Goal: Task Accomplishment & Management: Manage account settings

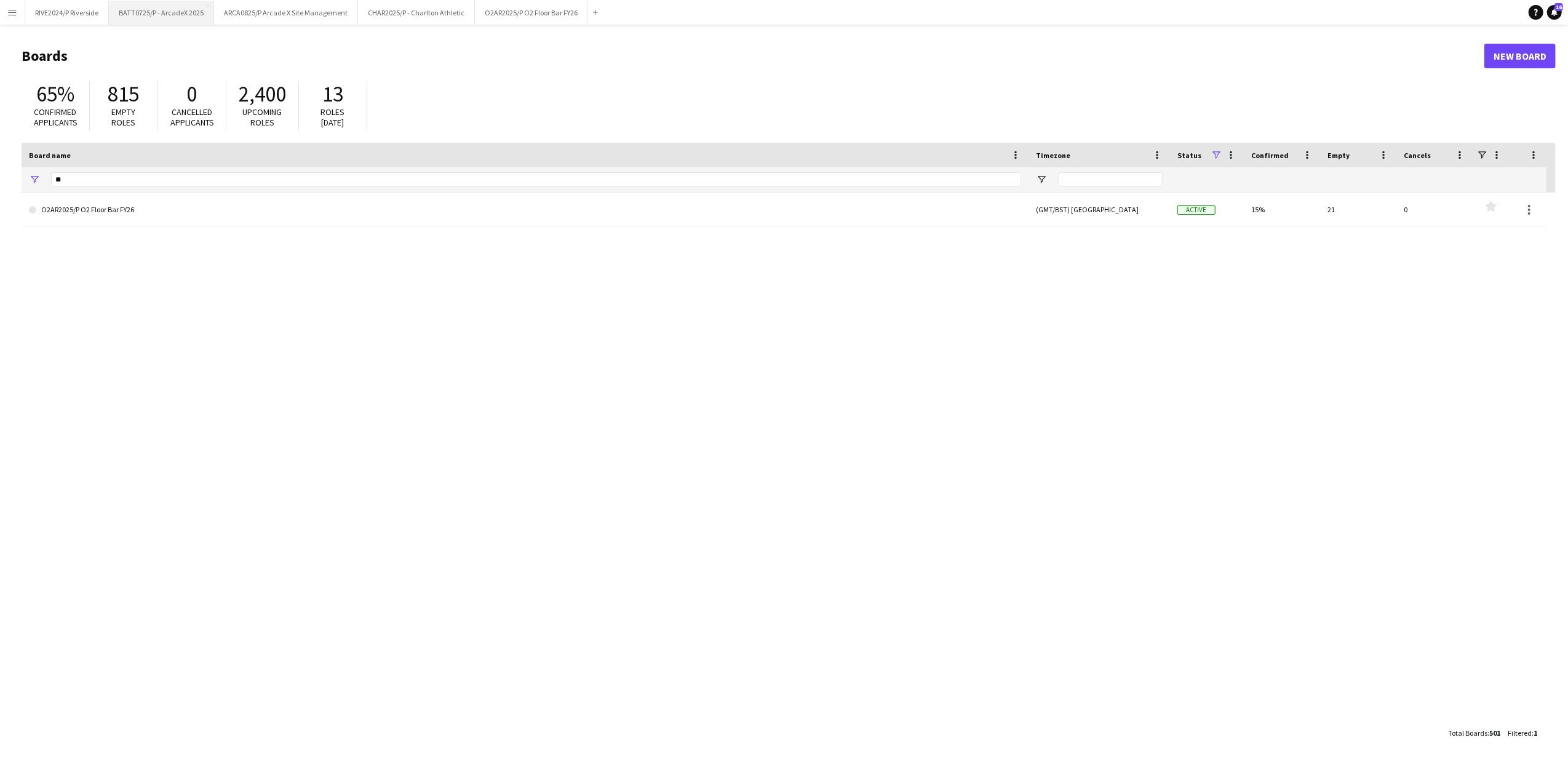
click at [150, 19] on button "BATT0725/P - ArcadeX 2025 Close" at bounding box center [161, 12] width 105 height 24
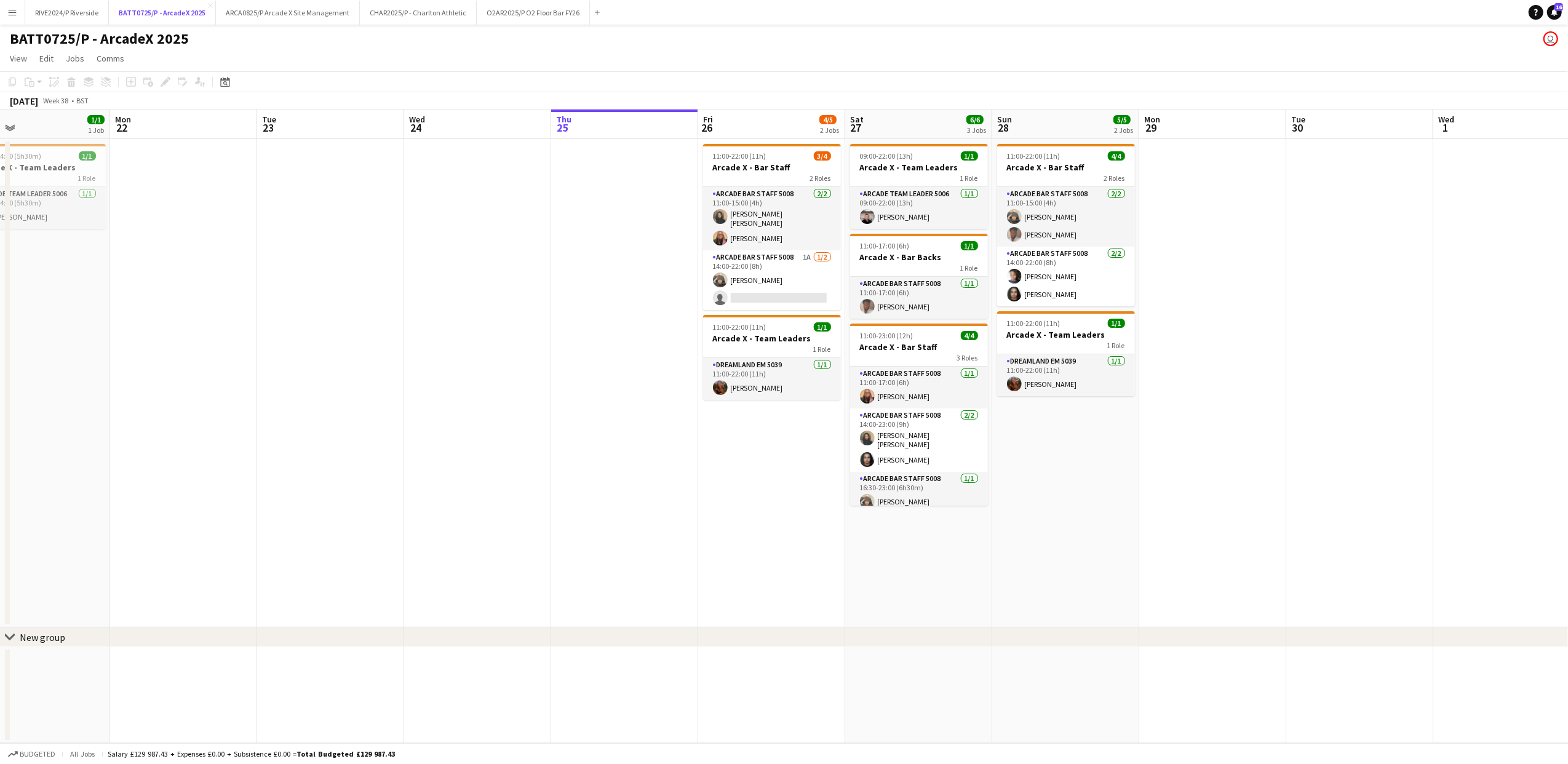
scroll to position [0, 330]
click at [806, 264] on app-card-role "Arcade Bar Staff 5008 1A [DATE] 14:00-22:00 (8h) [PERSON_NAME] single-neutral-a…" at bounding box center [772, 280] width 138 height 60
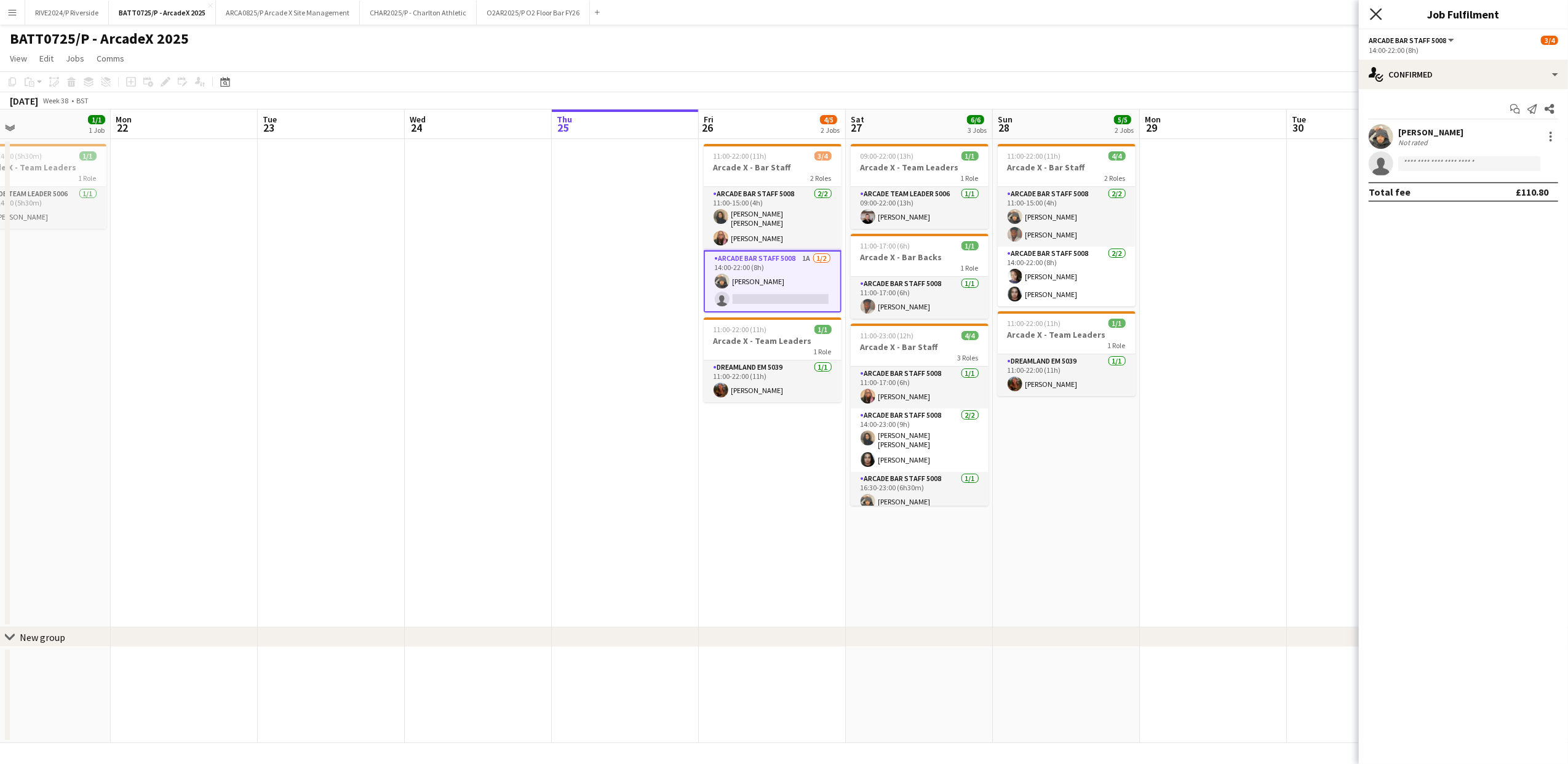
click at [1374, 11] on icon at bounding box center [1376, 14] width 12 height 12
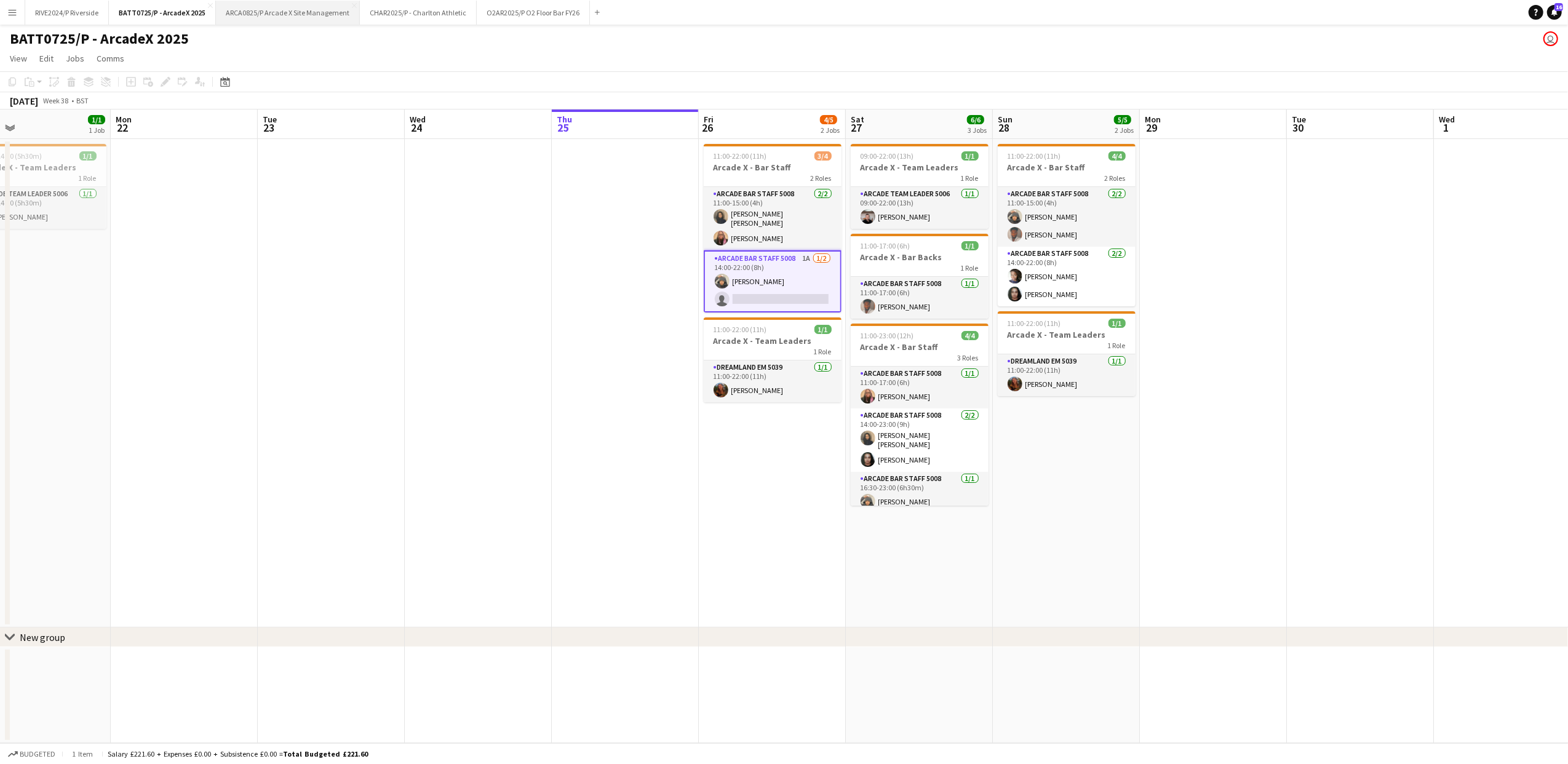
click at [319, 19] on button "ARCA0825/P Arcade X Site Management Close" at bounding box center [288, 12] width 144 height 24
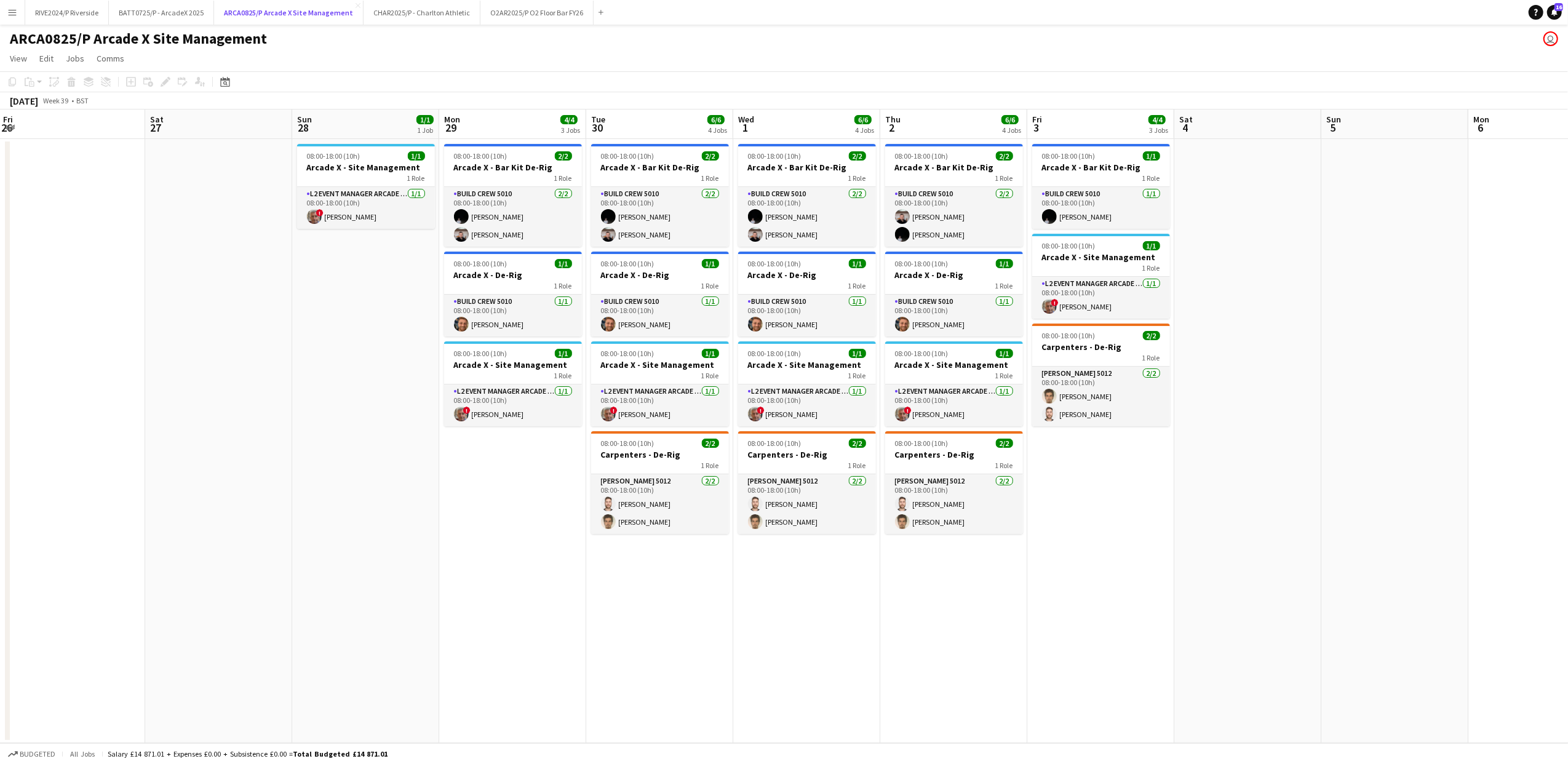
scroll to position [0, 443]
click at [517, 278] on h3 "Arcade X - De-Rig" at bounding box center [512, 274] width 138 height 11
click at [474, 528] on app-date-cell "08:00-18:00 (10h) 2/2 Arcade X - Bar Kit De-Rig 1 Role Build Crew 5010 [DATE] 0…" at bounding box center [512, 441] width 147 height 604
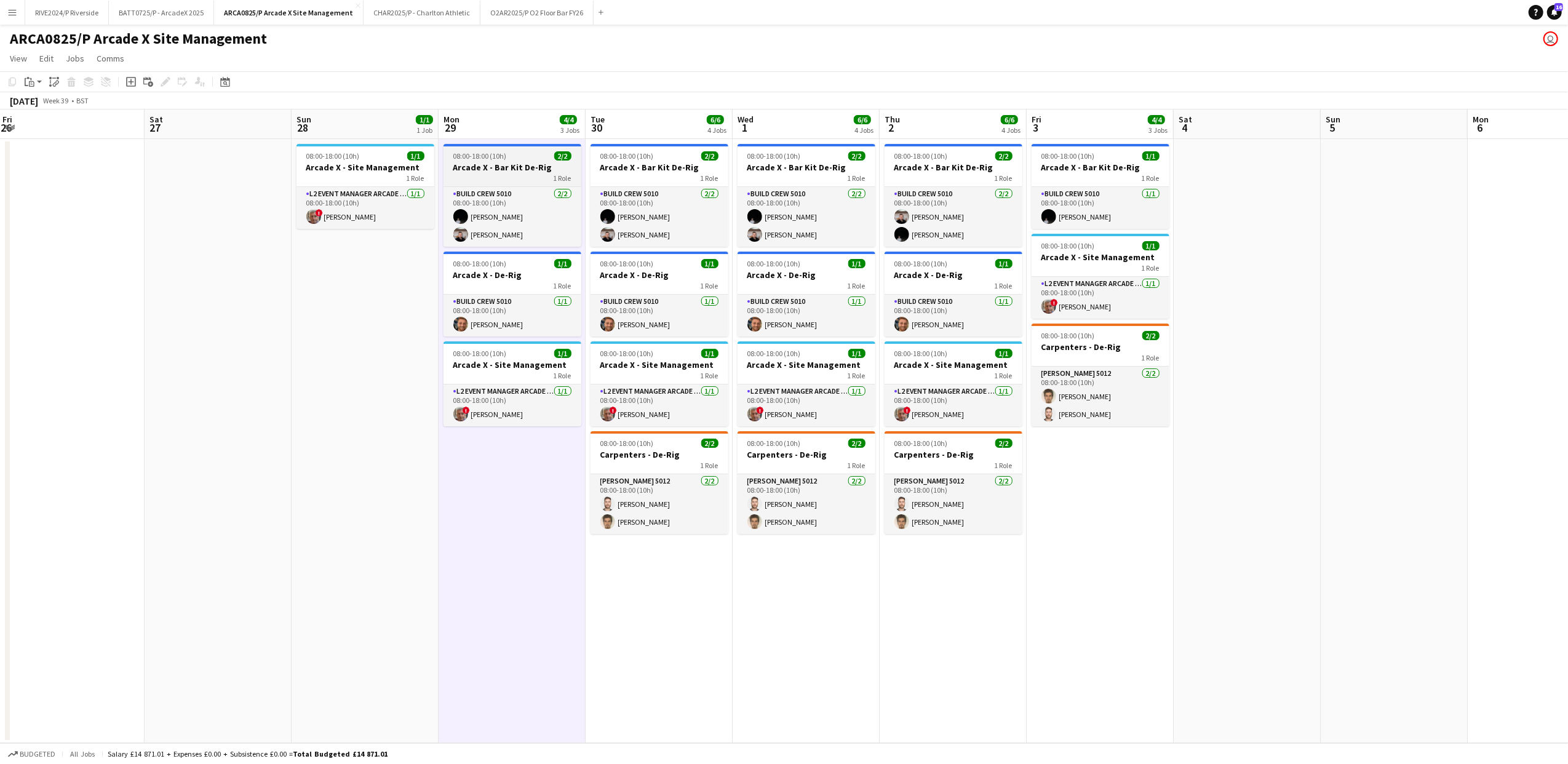
click at [508, 166] on h3 "Arcade X - Bar Kit De-Rig" at bounding box center [512, 167] width 138 height 11
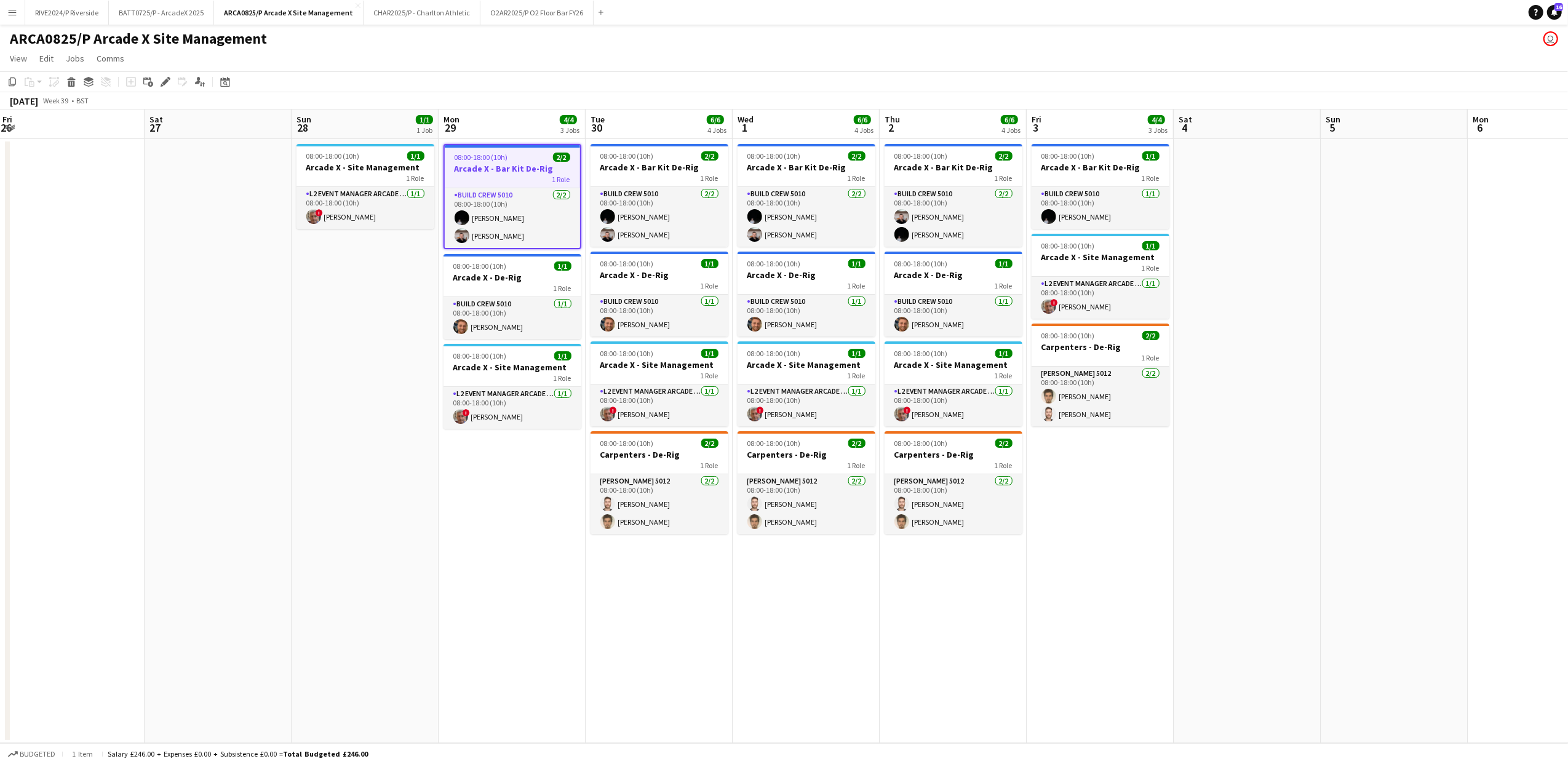
click at [535, 542] on app-date-cell "08:00-18:00 (10h) 2/2 Arcade X - Bar Kit De-Rig 1 Role Build Crew 5010 [DATE] 0…" at bounding box center [512, 441] width 147 height 604
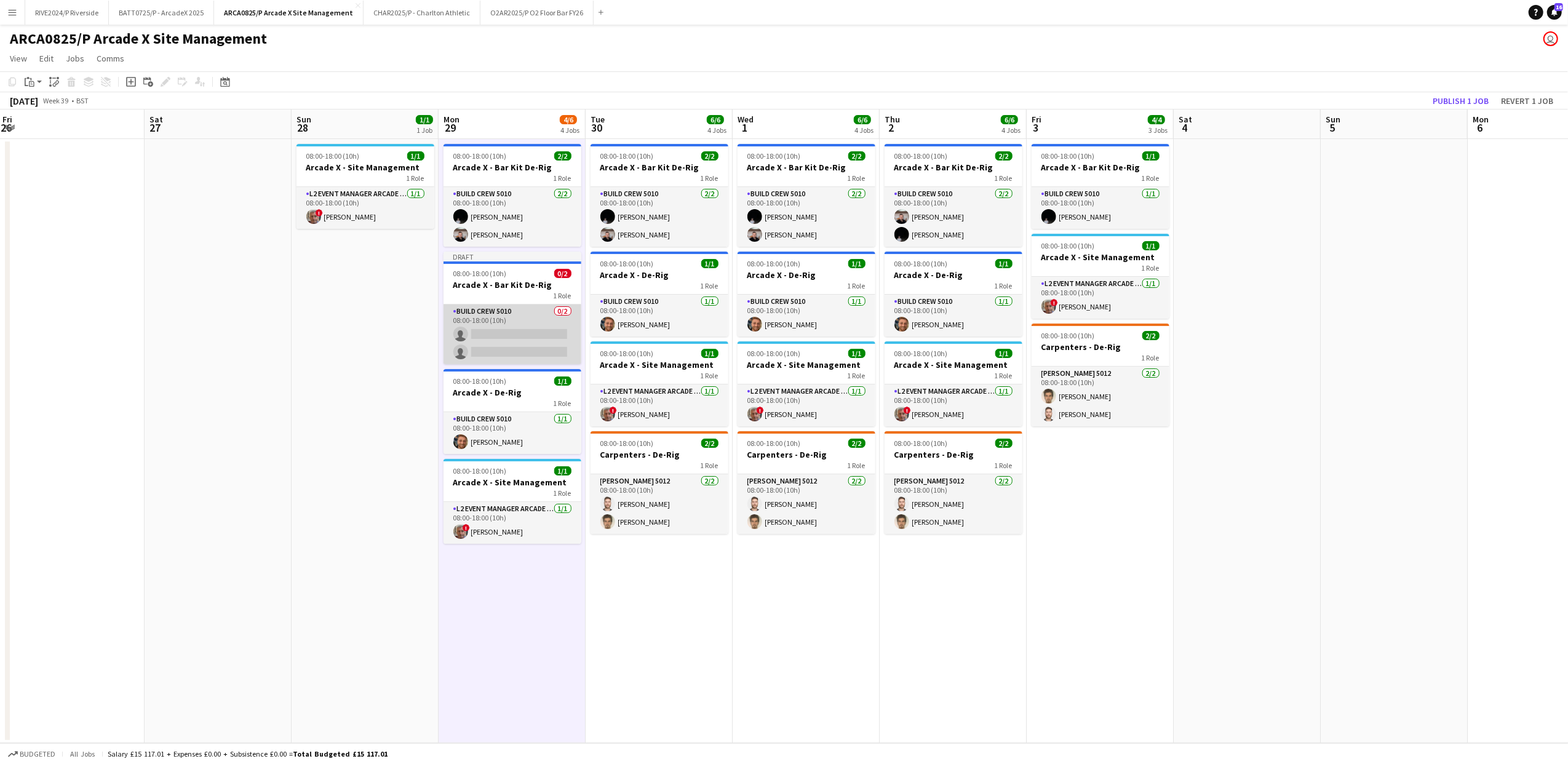
click at [557, 345] on app-card-role "Build Crew 5010 0/2 08:00-18:00 (10h) single-neutral-actions single-neutral-act…" at bounding box center [512, 334] width 138 height 60
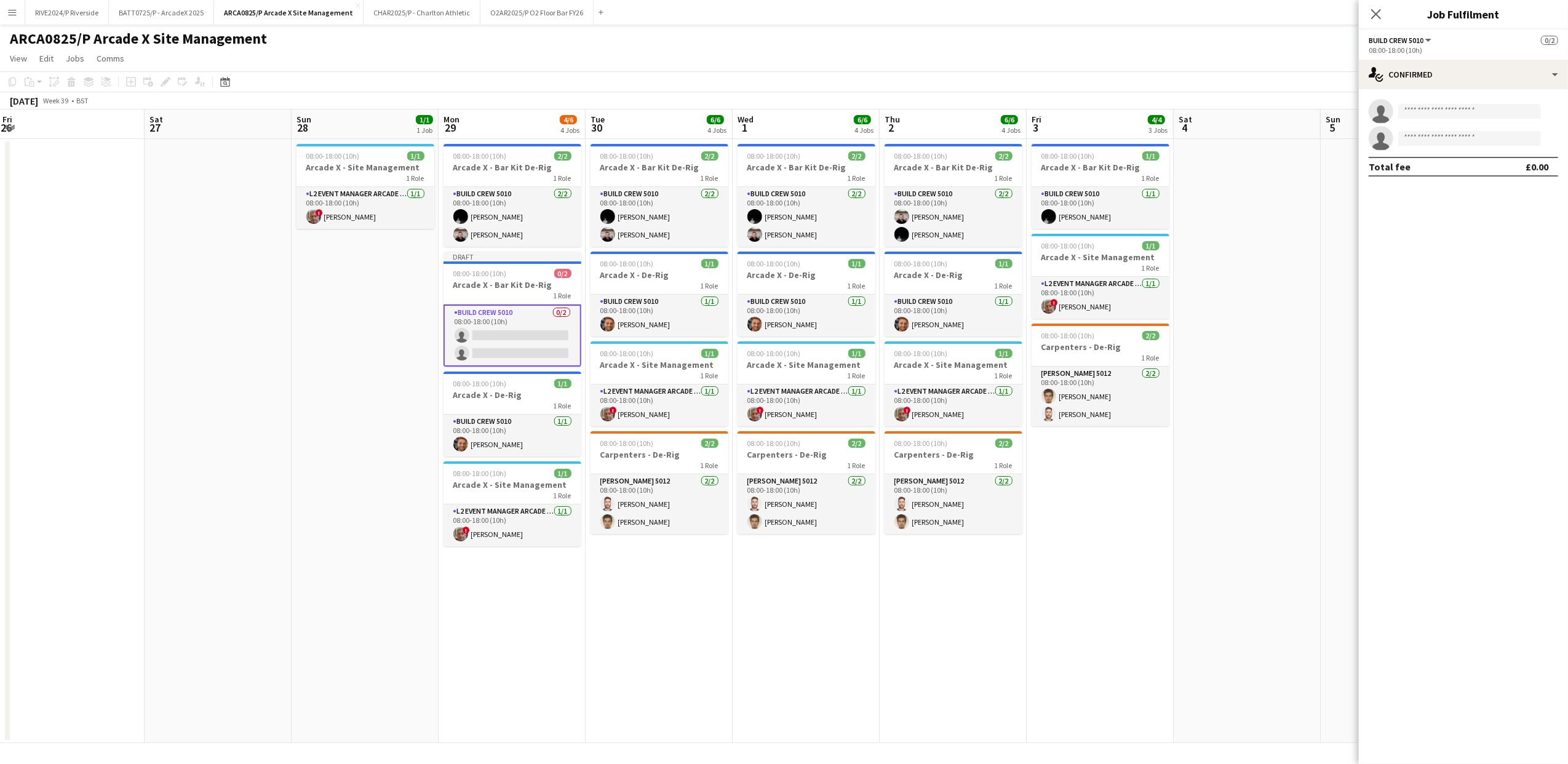
click at [1412, 89] on div "single-neutral-actions single-neutral-actions Total fee £0.00" at bounding box center [1464, 138] width 209 height 97
click at [1410, 78] on div "single-neutral-actions-check-2 Confirmed" at bounding box center [1464, 74] width 209 height 30
click at [1474, 261] on div "pen-write Job Details" at bounding box center [1504, 251] width 122 height 24
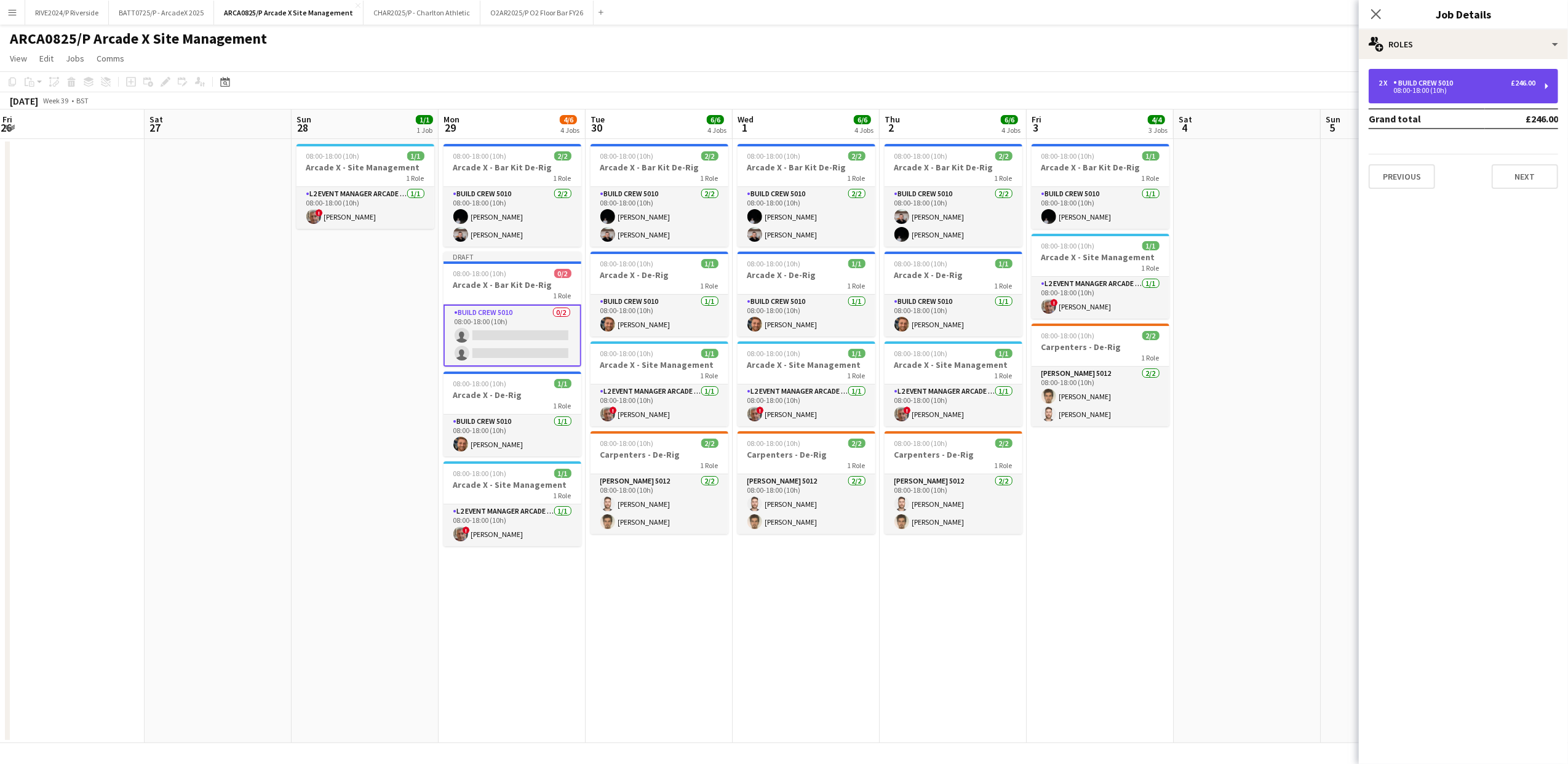
click at [1433, 87] on div "08:00-18:00 (10h)" at bounding box center [1457, 90] width 157 height 6
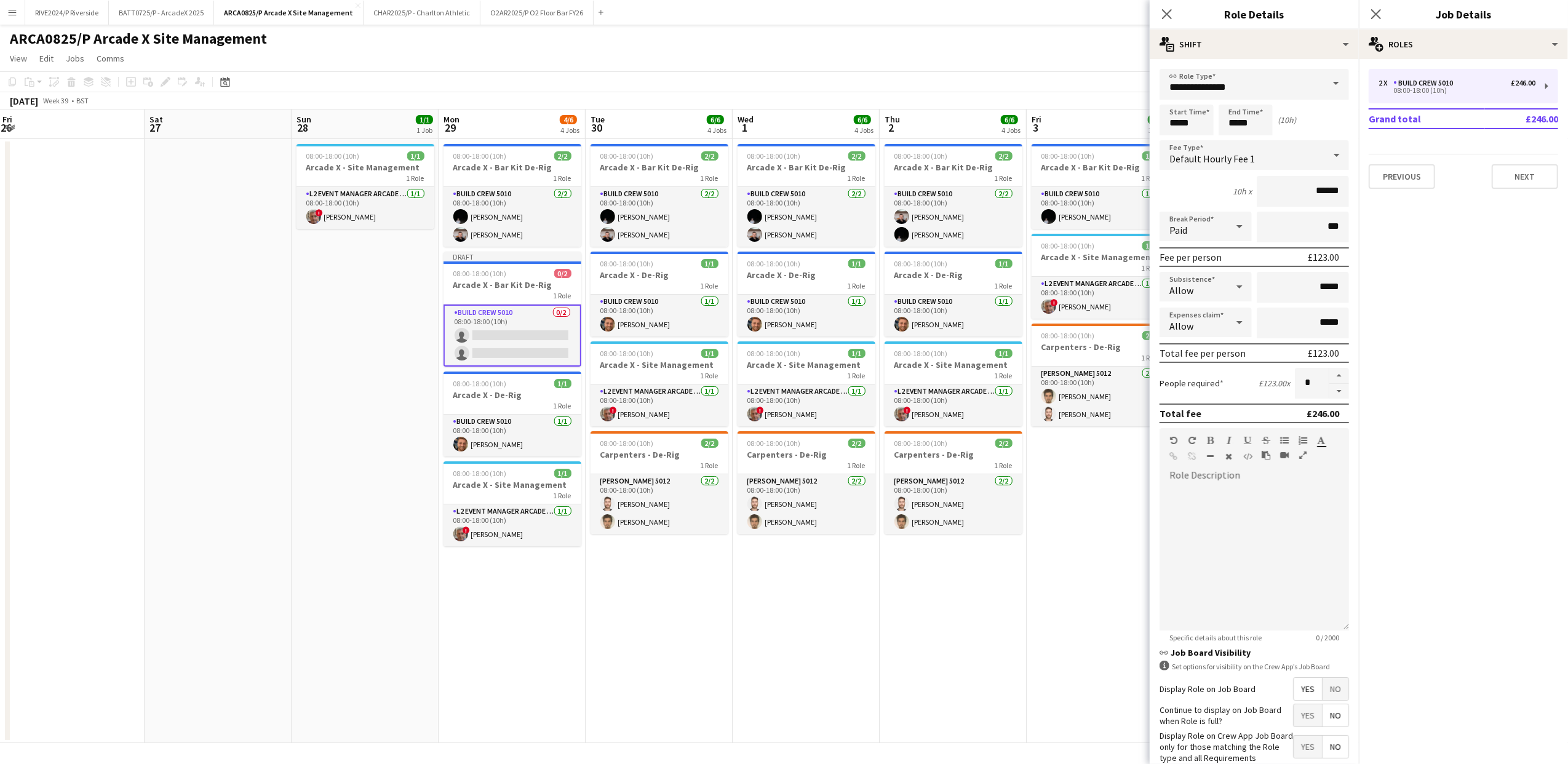
click at [1323, 94] on span at bounding box center [1336, 84] width 26 height 30
click at [1273, 217] on span "Arcade Team Leader 5006" at bounding box center [1248, 217] width 158 height 12
type input "**********"
type input "******"
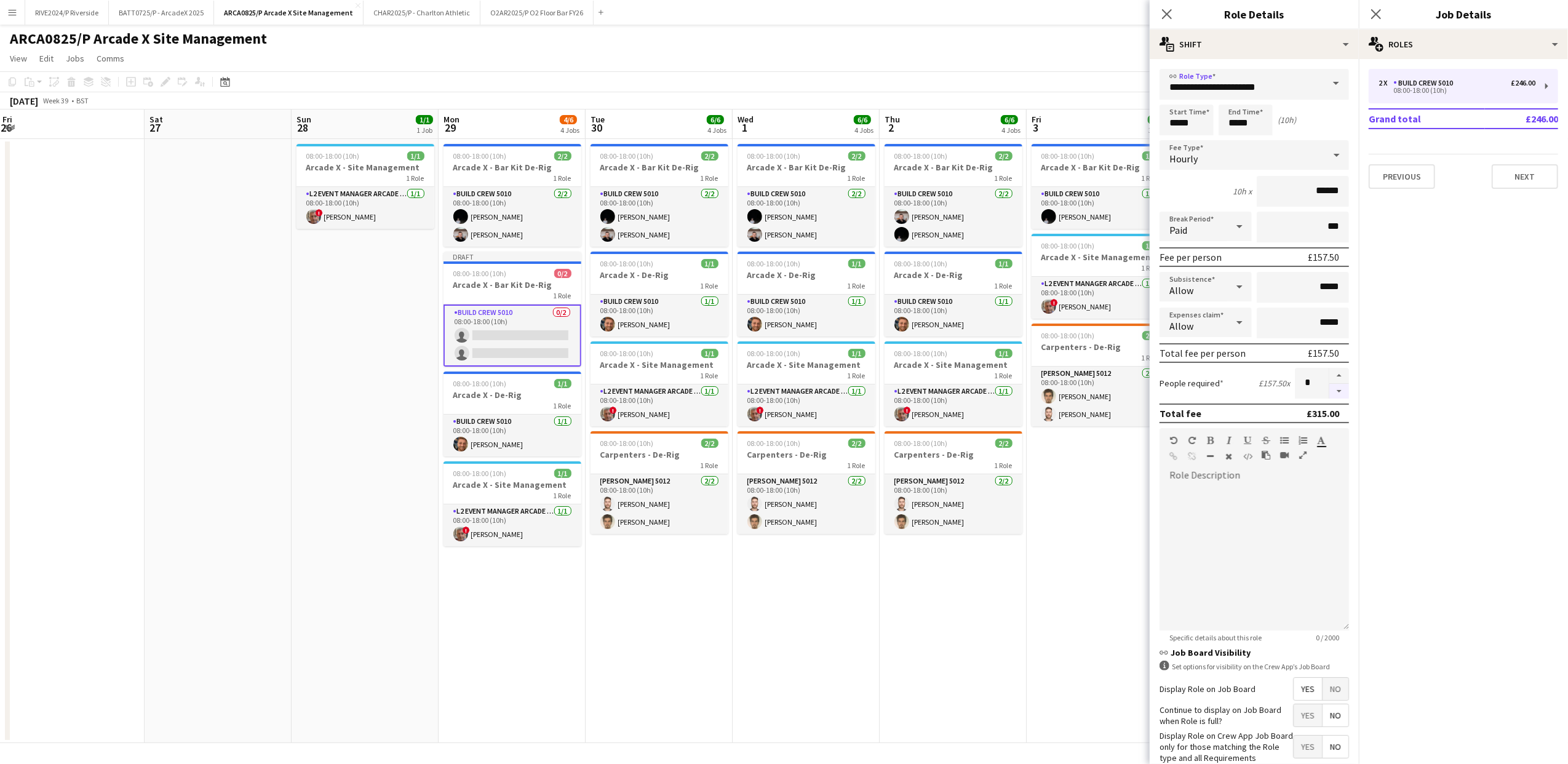
click at [1335, 384] on button "button" at bounding box center [1339, 391] width 19 height 15
type input "*"
click at [502, 614] on app-date-cell "08:00-18:00 (10h) 2/2 Arcade X - Bar Kit De-Rig 1 Role Build Crew 5010 [DATE] 0…" at bounding box center [512, 441] width 147 height 604
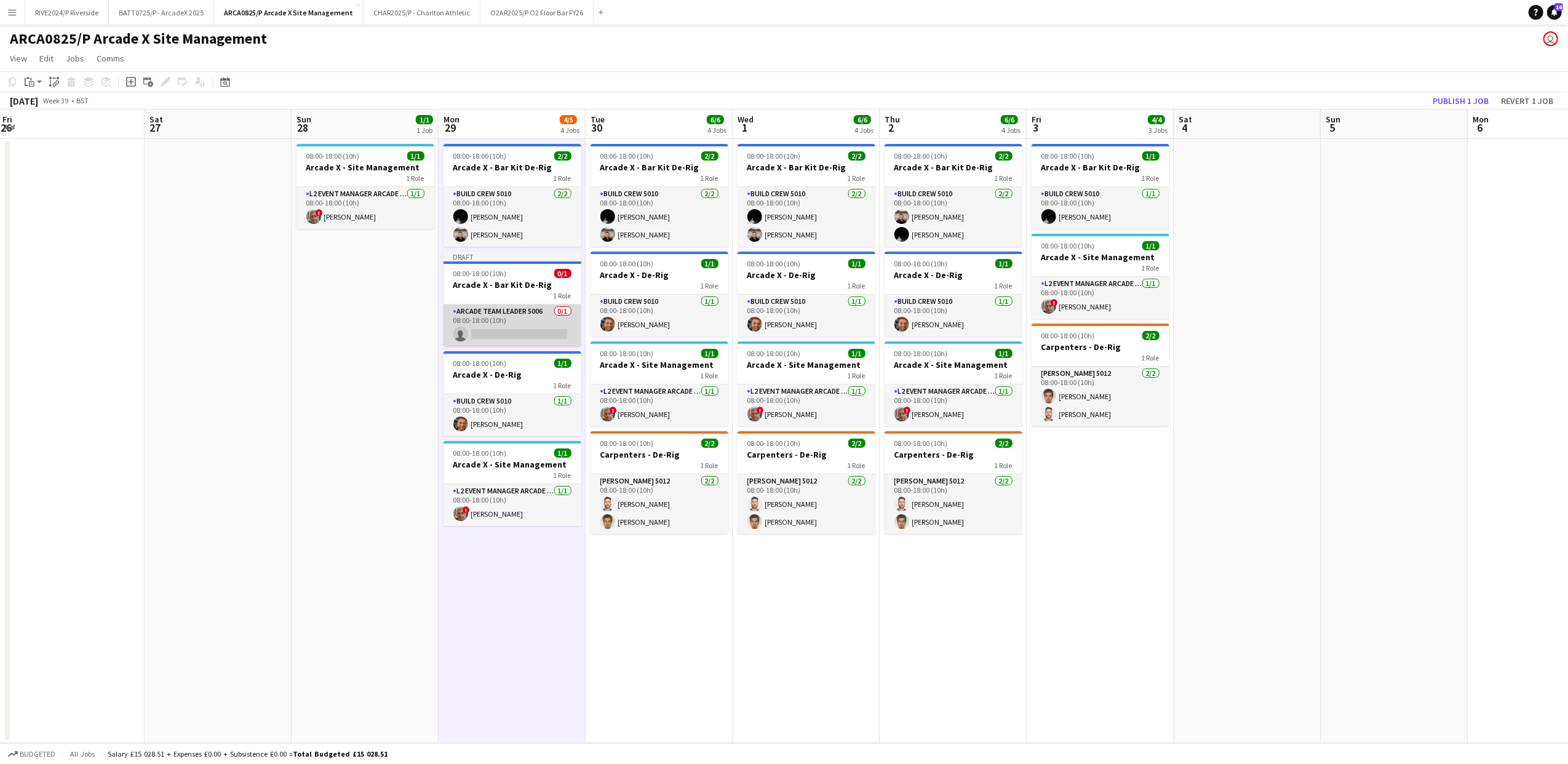
click at [520, 316] on app-card-role "Arcade Team Leader 5006 0/1 08:00-18:00 (10h) single-neutral-actions" at bounding box center [512, 325] width 138 height 42
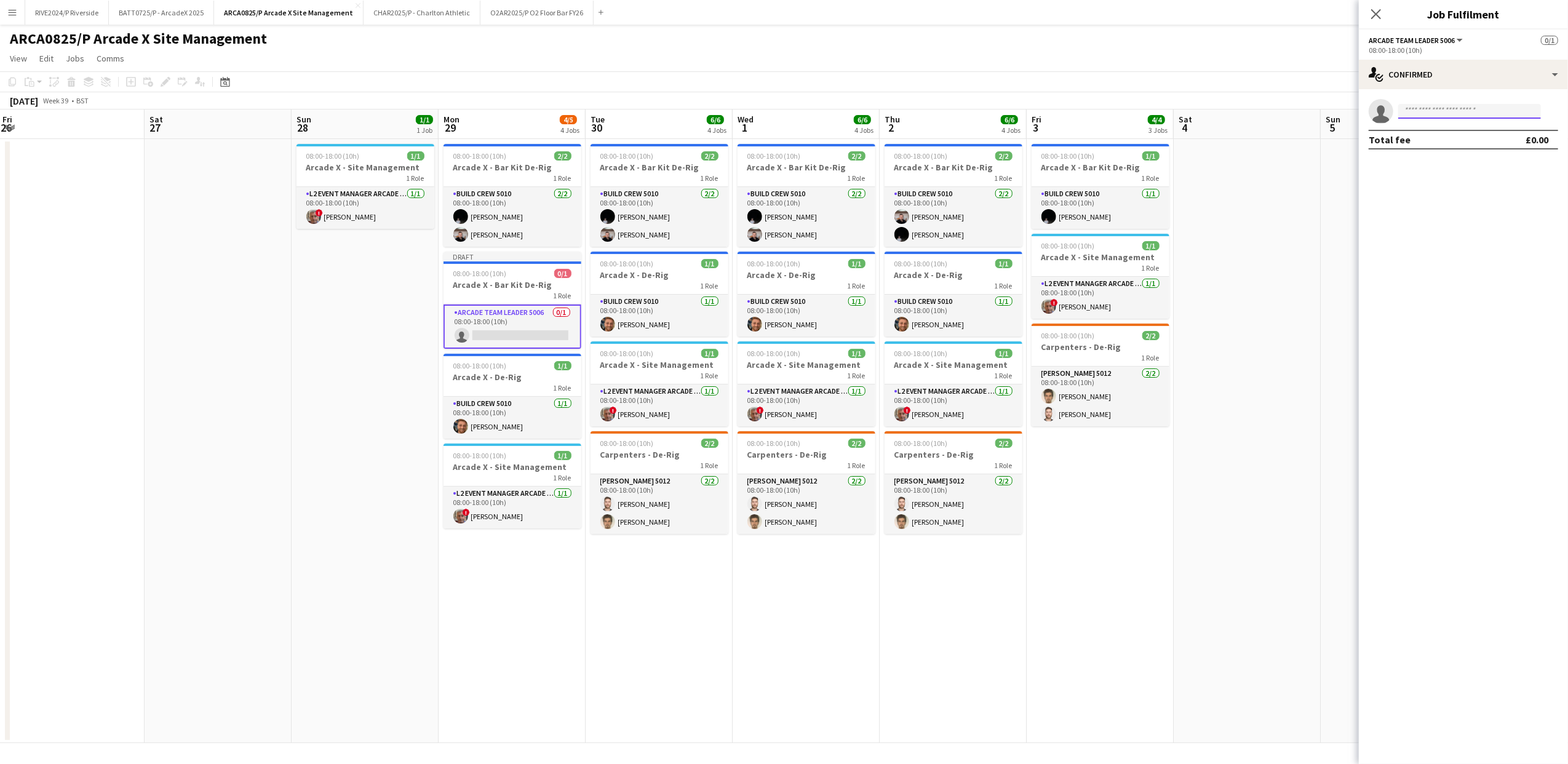
click at [1490, 107] on input at bounding box center [1469, 111] width 143 height 15
type input "**********"
click at [1451, 138] on span "[EMAIL_ADDRESS][DOMAIN_NAME]" at bounding box center [1469, 139] width 123 height 10
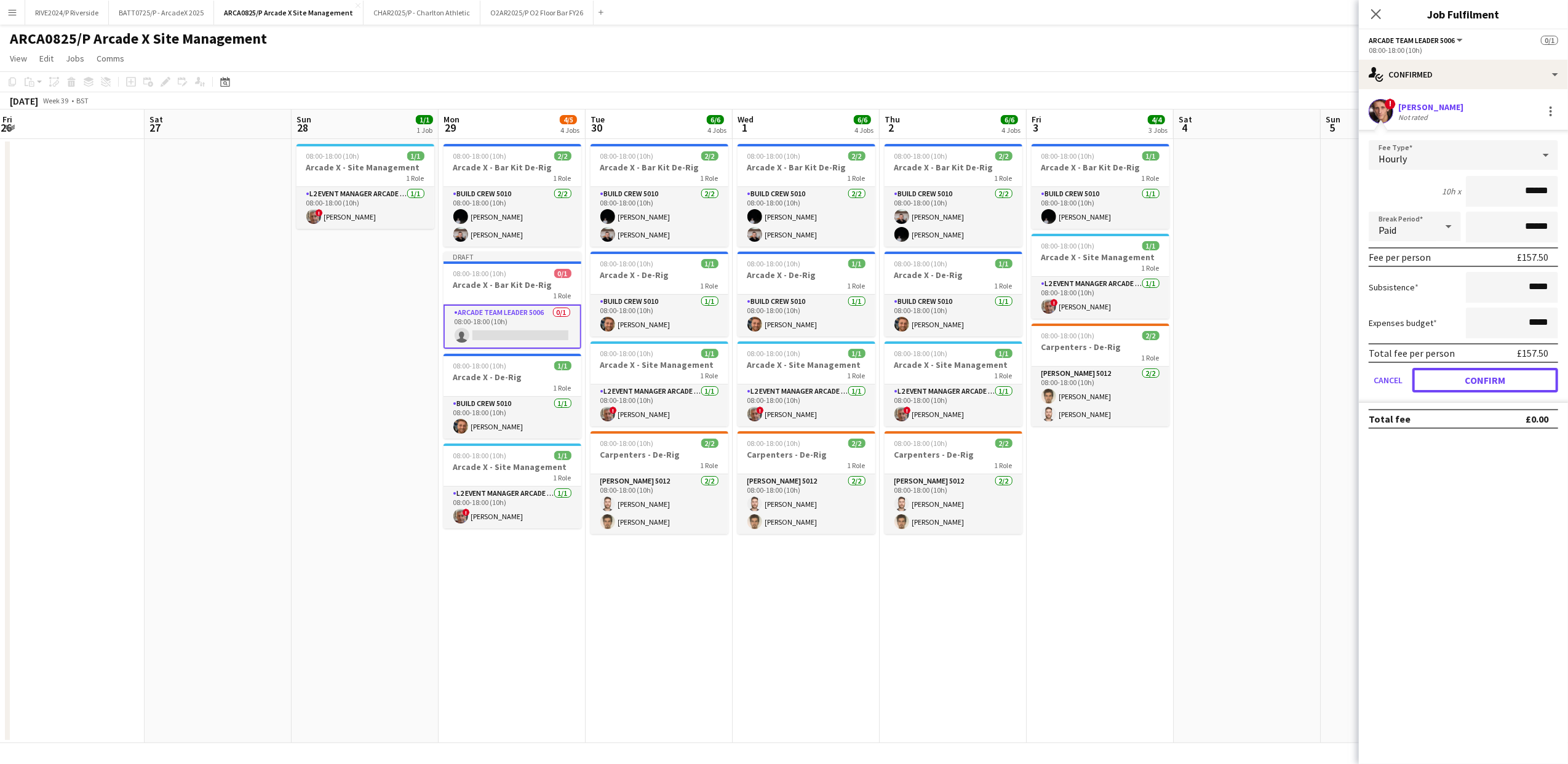
click at [1484, 384] on button "Confirm" at bounding box center [1485, 380] width 146 height 24
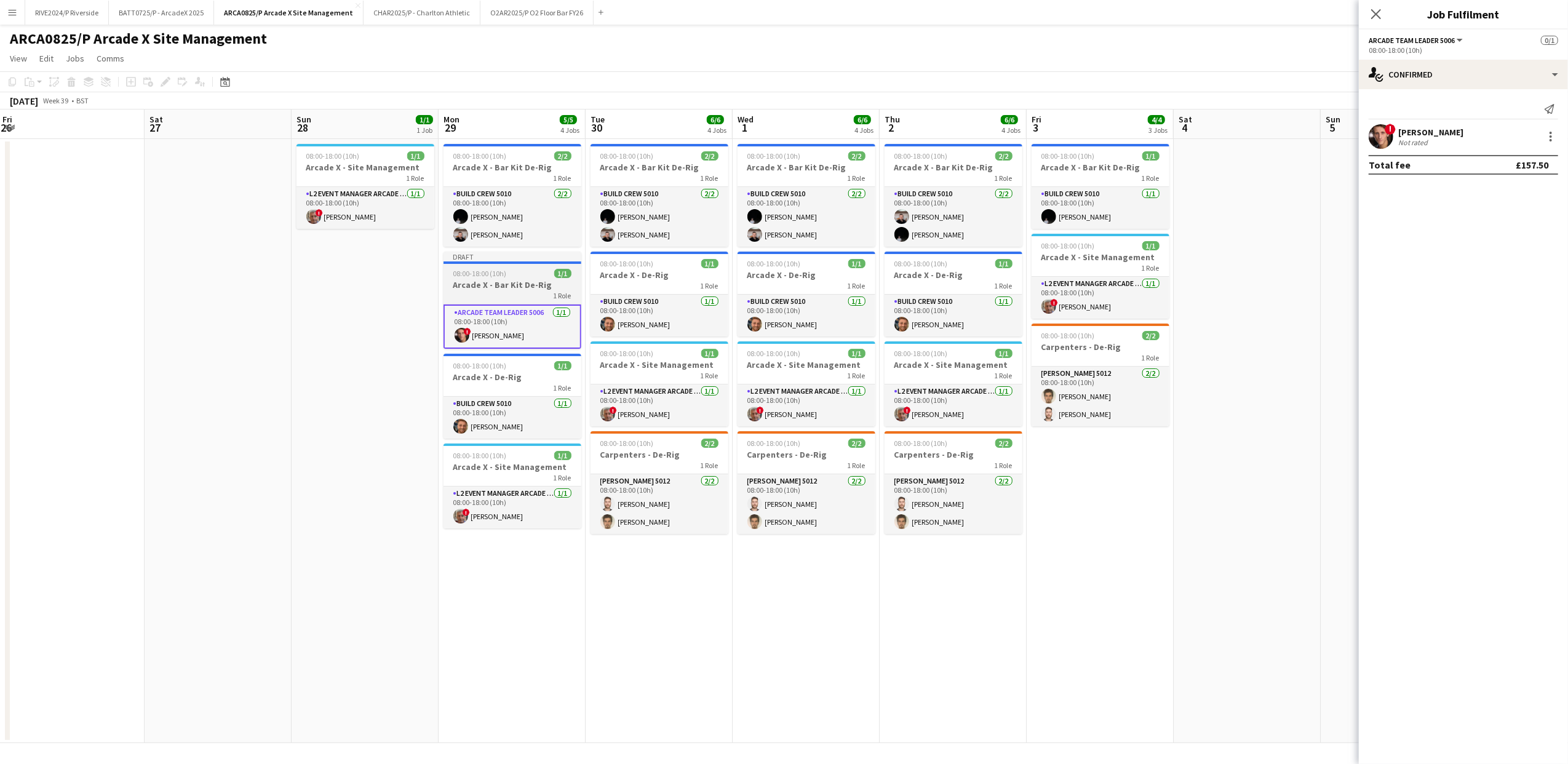
click at [507, 277] on div "08:00-18:00 (10h) 1/1" at bounding box center [512, 273] width 138 height 9
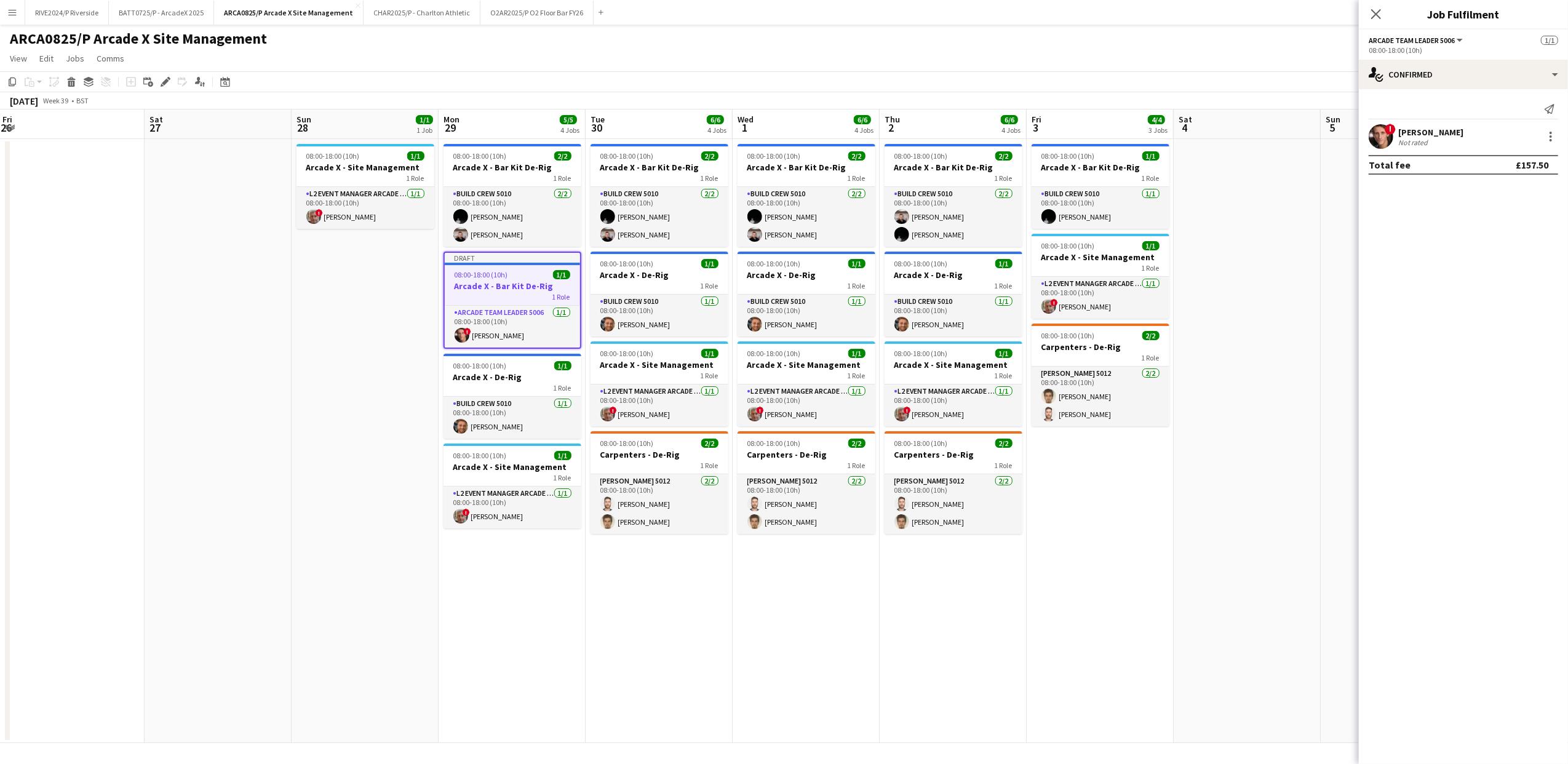
click at [641, 701] on app-date-cell "08:00-18:00 (10h) 2/2 Arcade X - Bar Kit De-Rig 1 Role Build Crew 5010 [DATE] 0…" at bounding box center [659, 441] width 147 height 604
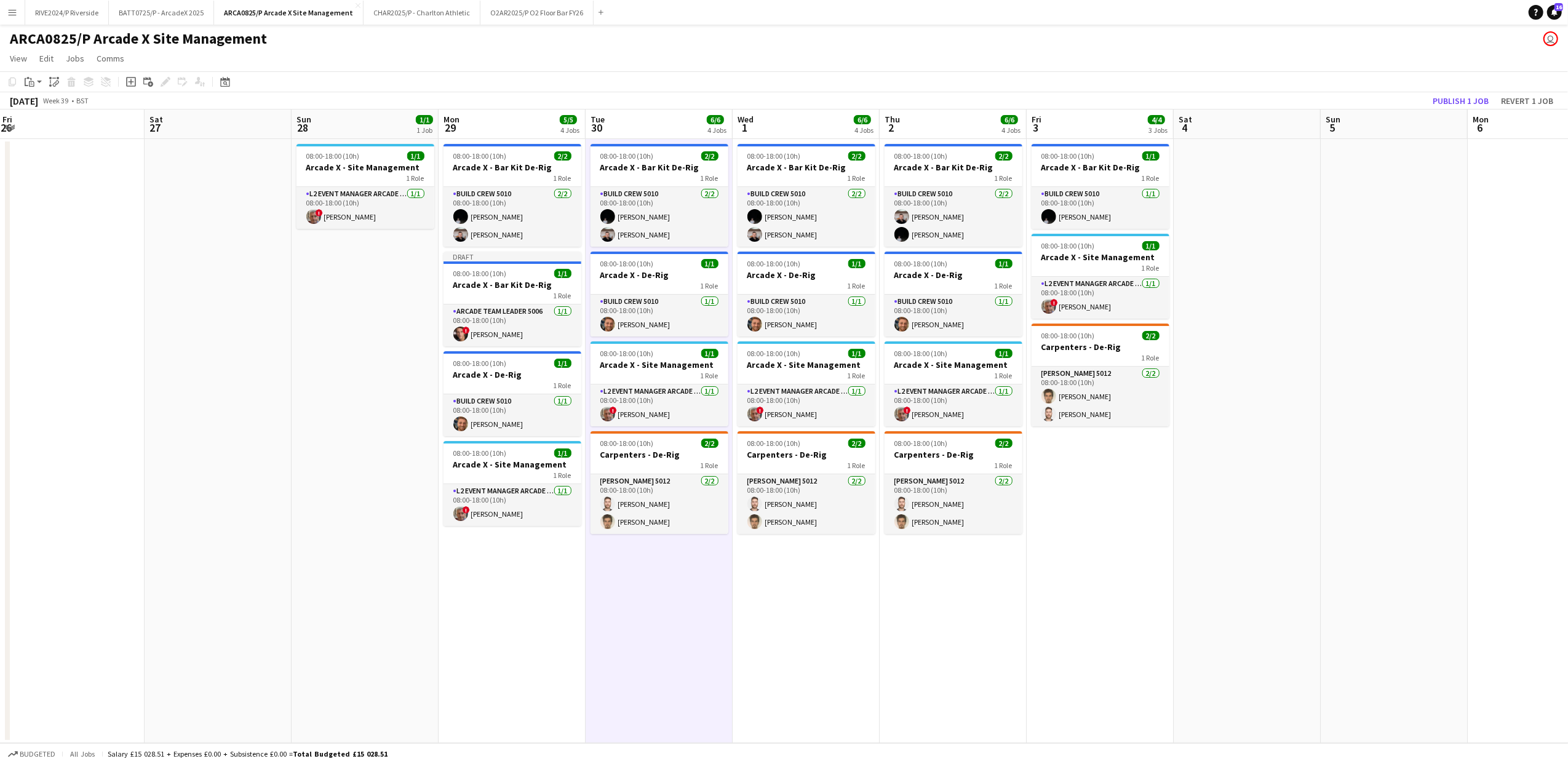
click at [833, 691] on app-date-cell "08:00-18:00 (10h) 2/2 Arcade X - Bar Kit De-Rig 1 Role Build Crew 5010 [DATE] 0…" at bounding box center [806, 441] width 147 height 604
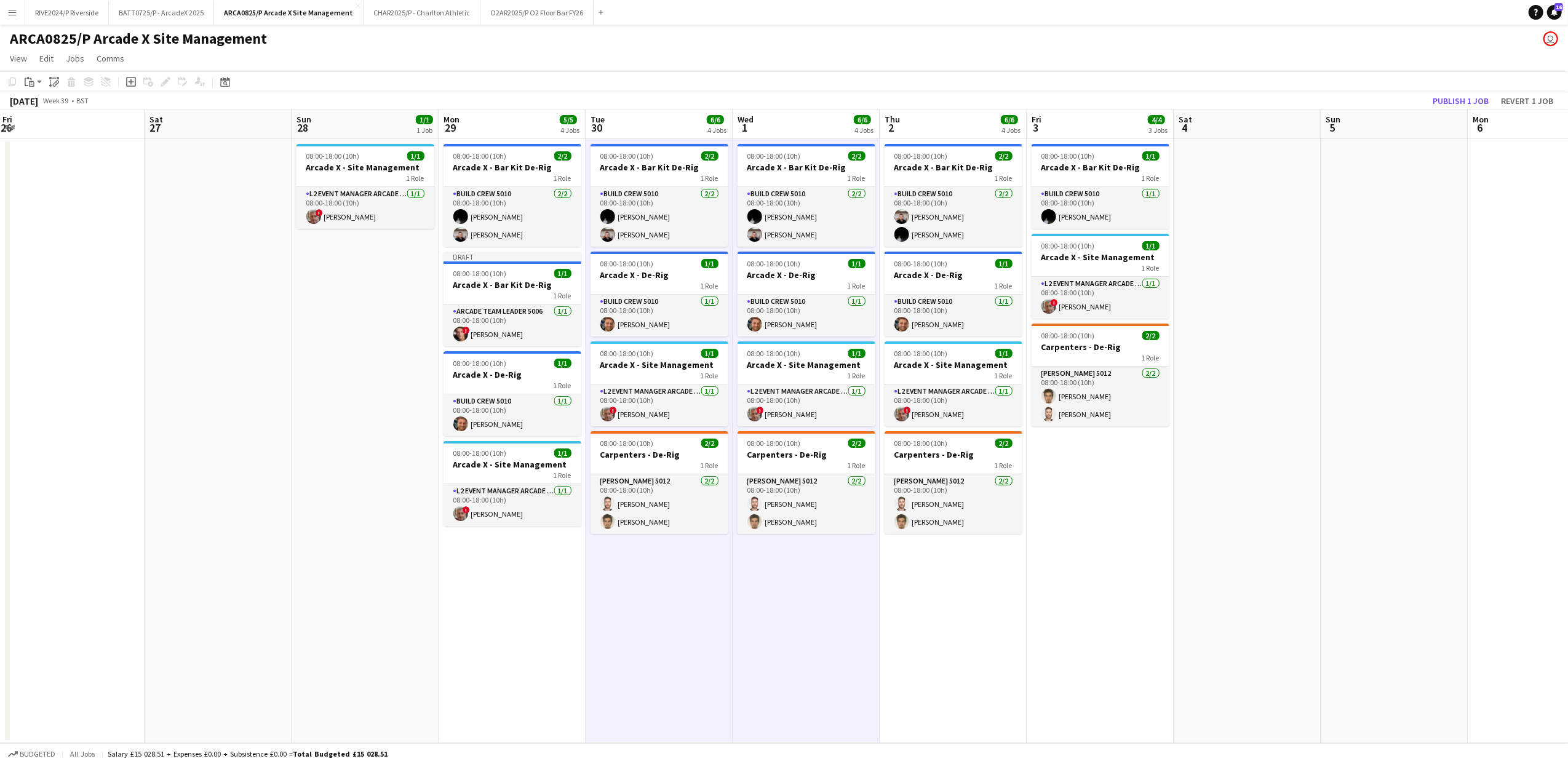
click at [924, 696] on app-date-cell "08:00-18:00 (10h) 2/2 Arcade X - Bar Kit De-Rig 1 Role Build Crew 5010 [DATE] 0…" at bounding box center [953, 441] width 147 height 604
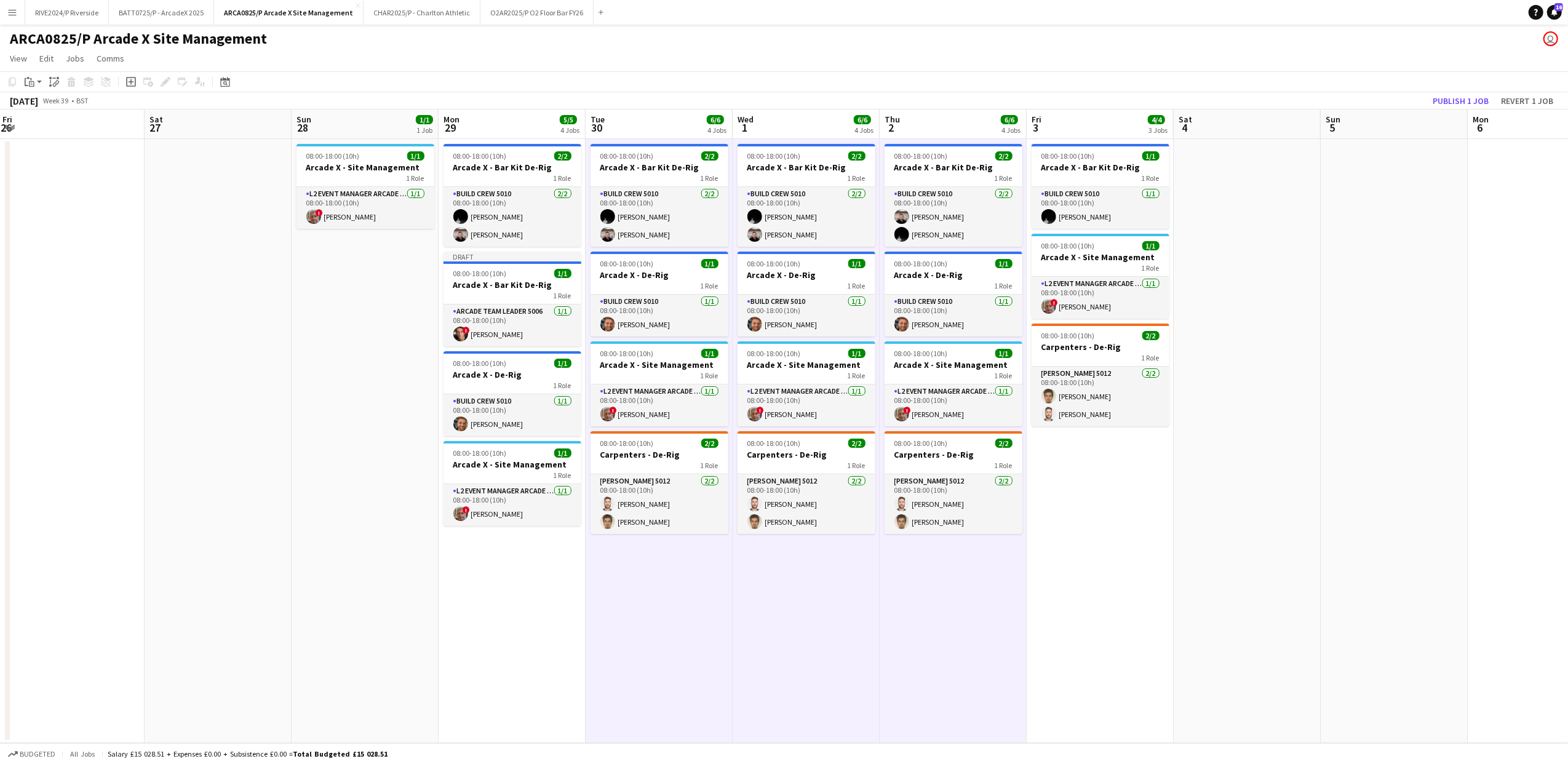
click at [1076, 616] on app-date-cell "08:00-18:00 (10h) 1/1 Arcade X - Bar Kit De-Rig 1 Role Build Crew 5010 [DATE] 0…" at bounding box center [1100, 441] width 147 height 604
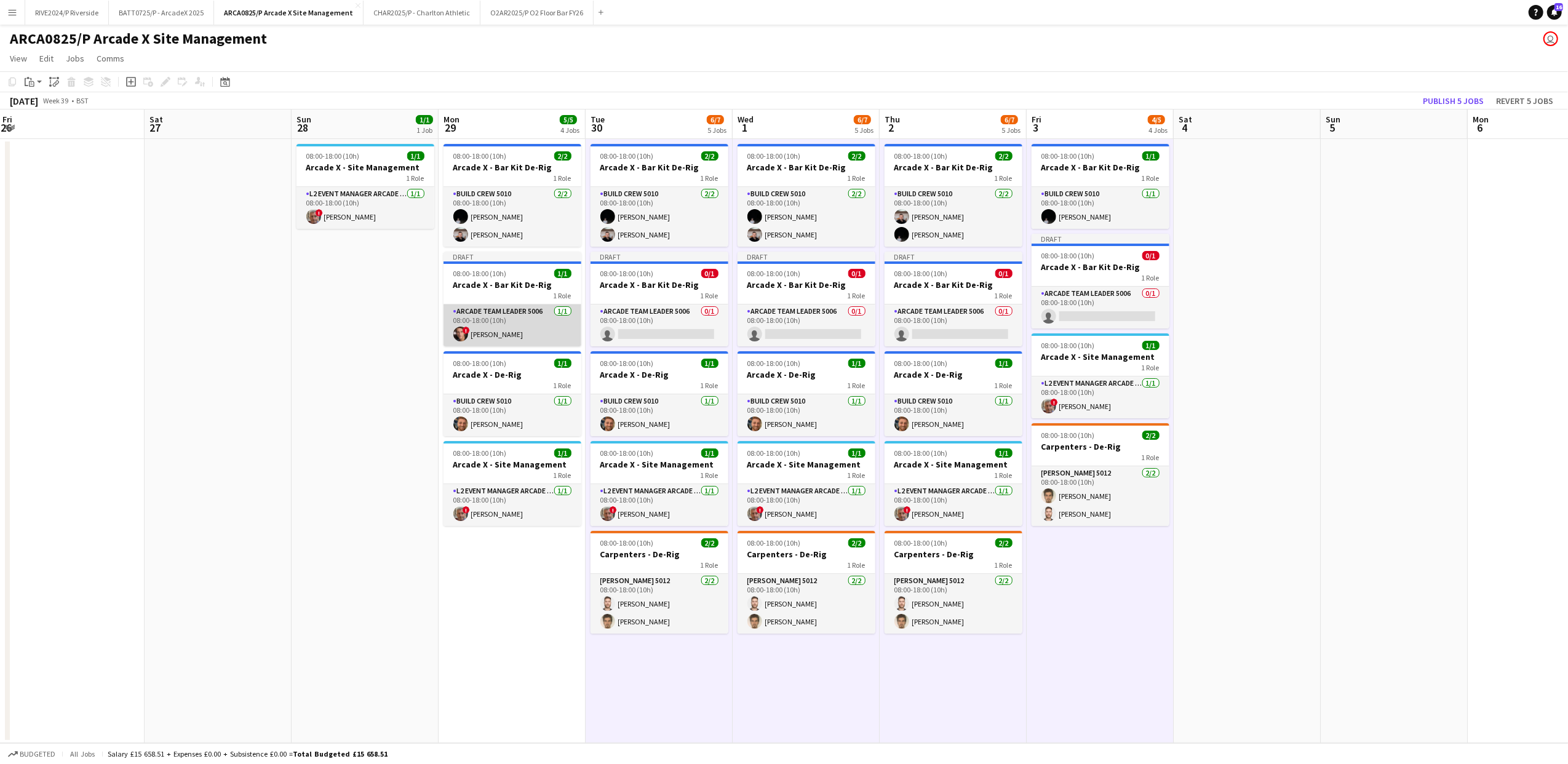
click at [515, 346] on app-card-role "Arcade Team Leader 5006 [DATE] 08:00-18:00 (10h) ! [PERSON_NAME]" at bounding box center [512, 325] width 138 height 42
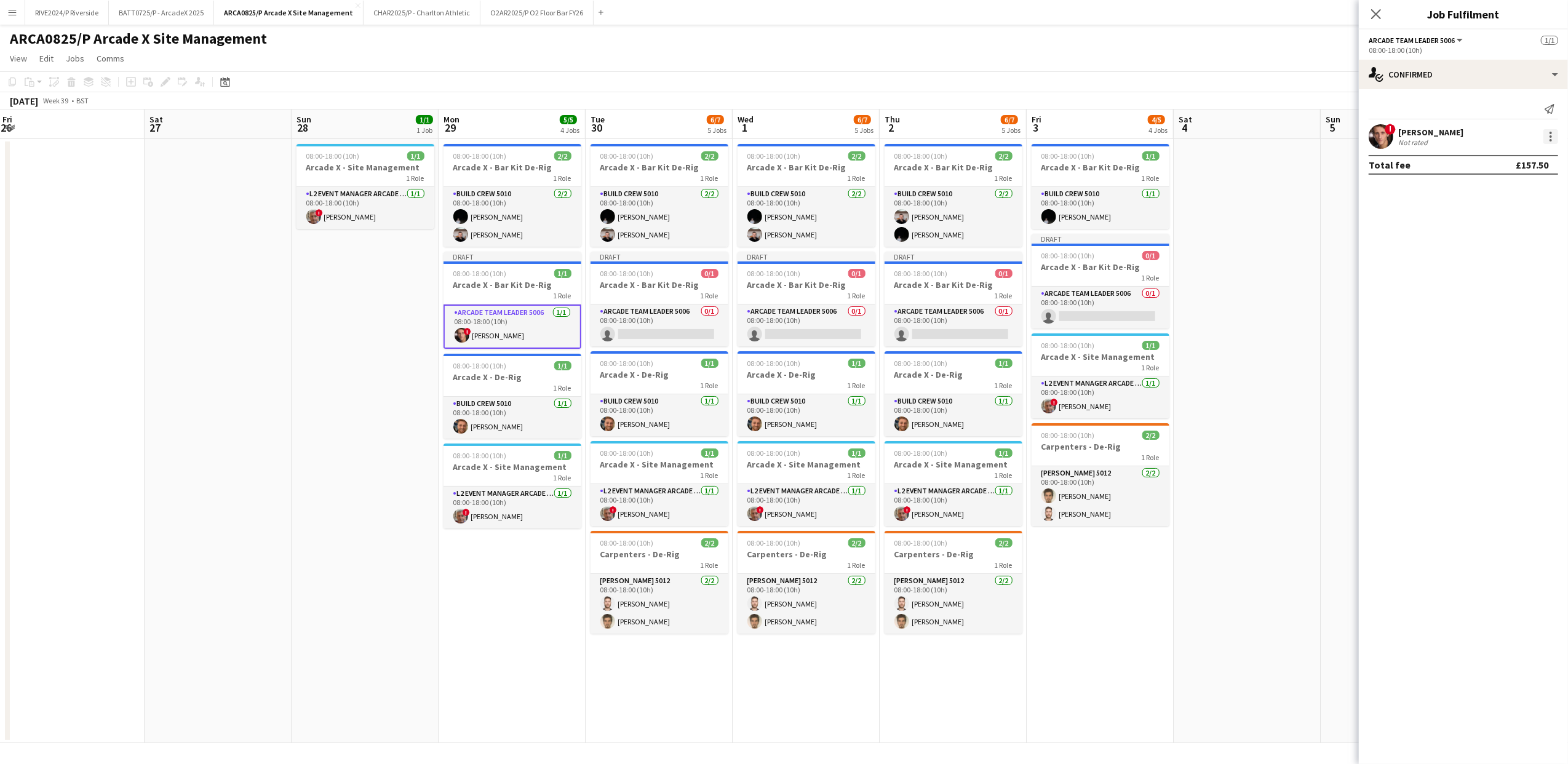
click at [1549, 133] on div at bounding box center [1551, 136] width 15 height 15
click at [1499, 269] on button "Remove" at bounding box center [1510, 278] width 96 height 30
click at [510, 285] on h3 "Arcade X - Bar Kit De-Rig" at bounding box center [512, 284] width 138 height 11
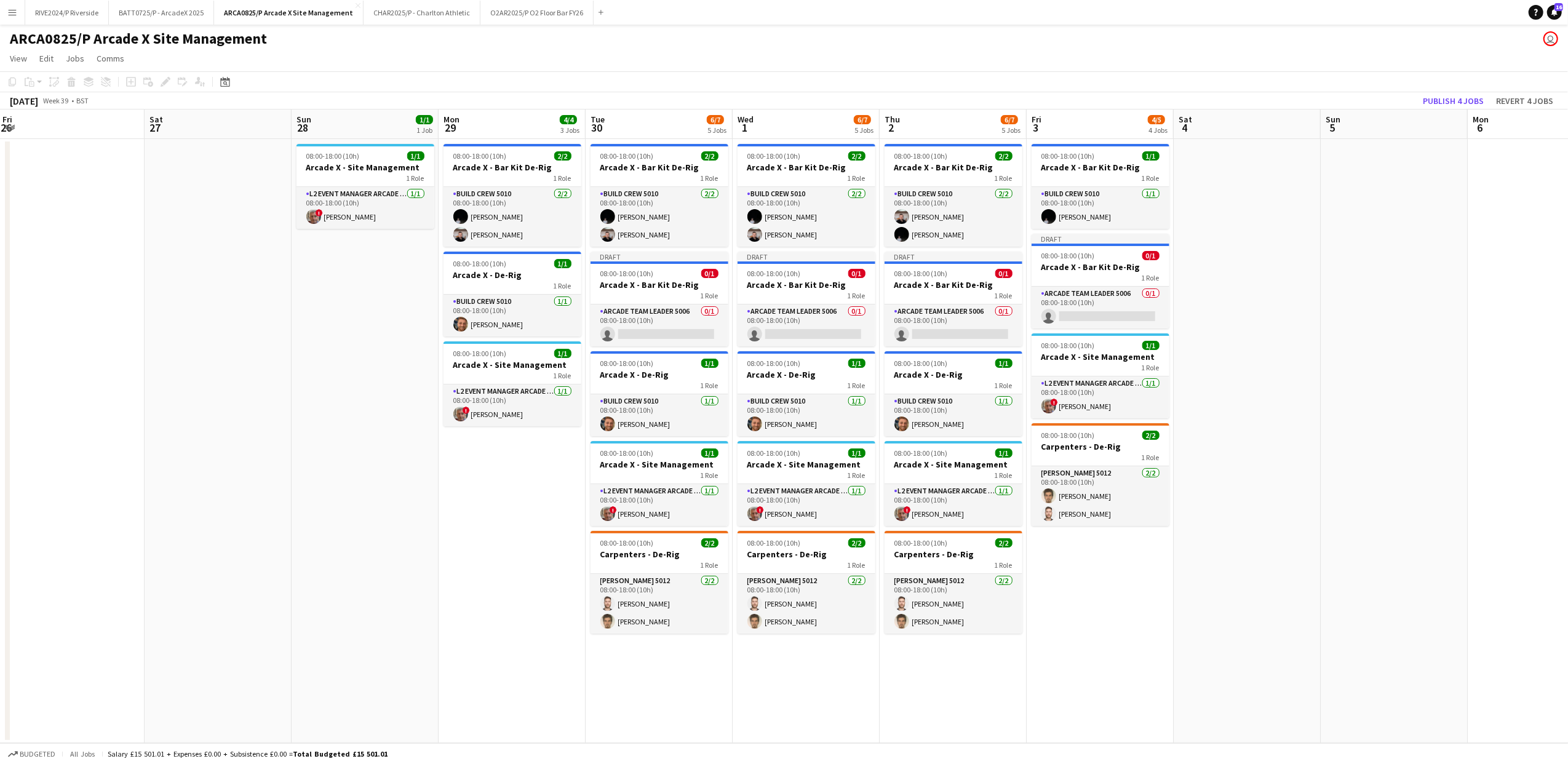
click at [644, 349] on app-date-cell "08:00-18:00 (10h) 2/2 Arcade X - Bar Kit De-Rig 1 Role Build Crew 5010 [DATE] 0…" at bounding box center [659, 441] width 147 height 604
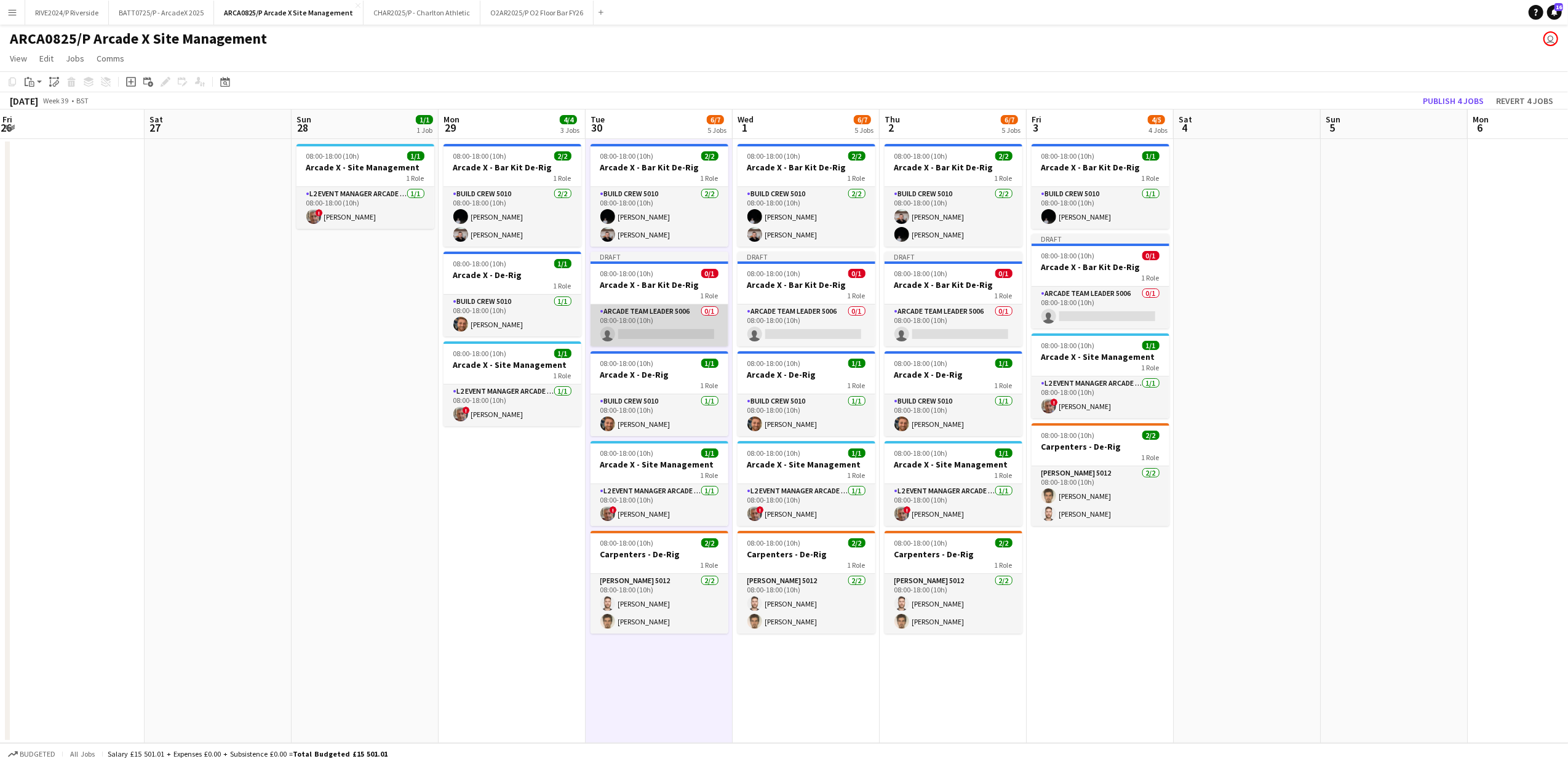
click at [648, 342] on app-card-role "Arcade Team Leader 5006 0/1 08:00-18:00 (10h) single-neutral-actions" at bounding box center [659, 325] width 138 height 42
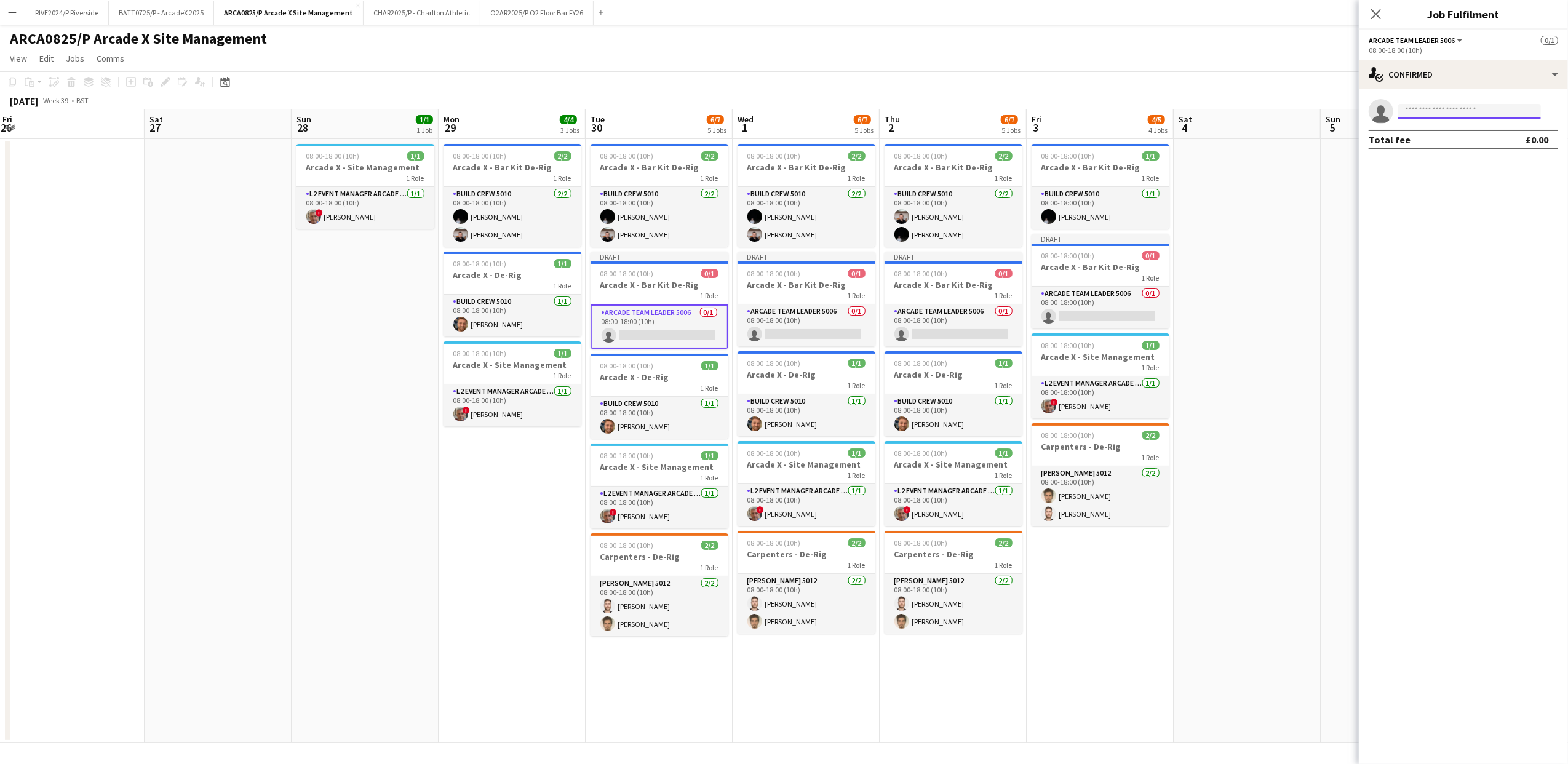
click at [1426, 117] on input at bounding box center [1469, 111] width 143 height 15
type input "**********"
click at [1447, 142] on span "[EMAIL_ADDRESS][DOMAIN_NAME]" at bounding box center [1469, 139] width 123 height 10
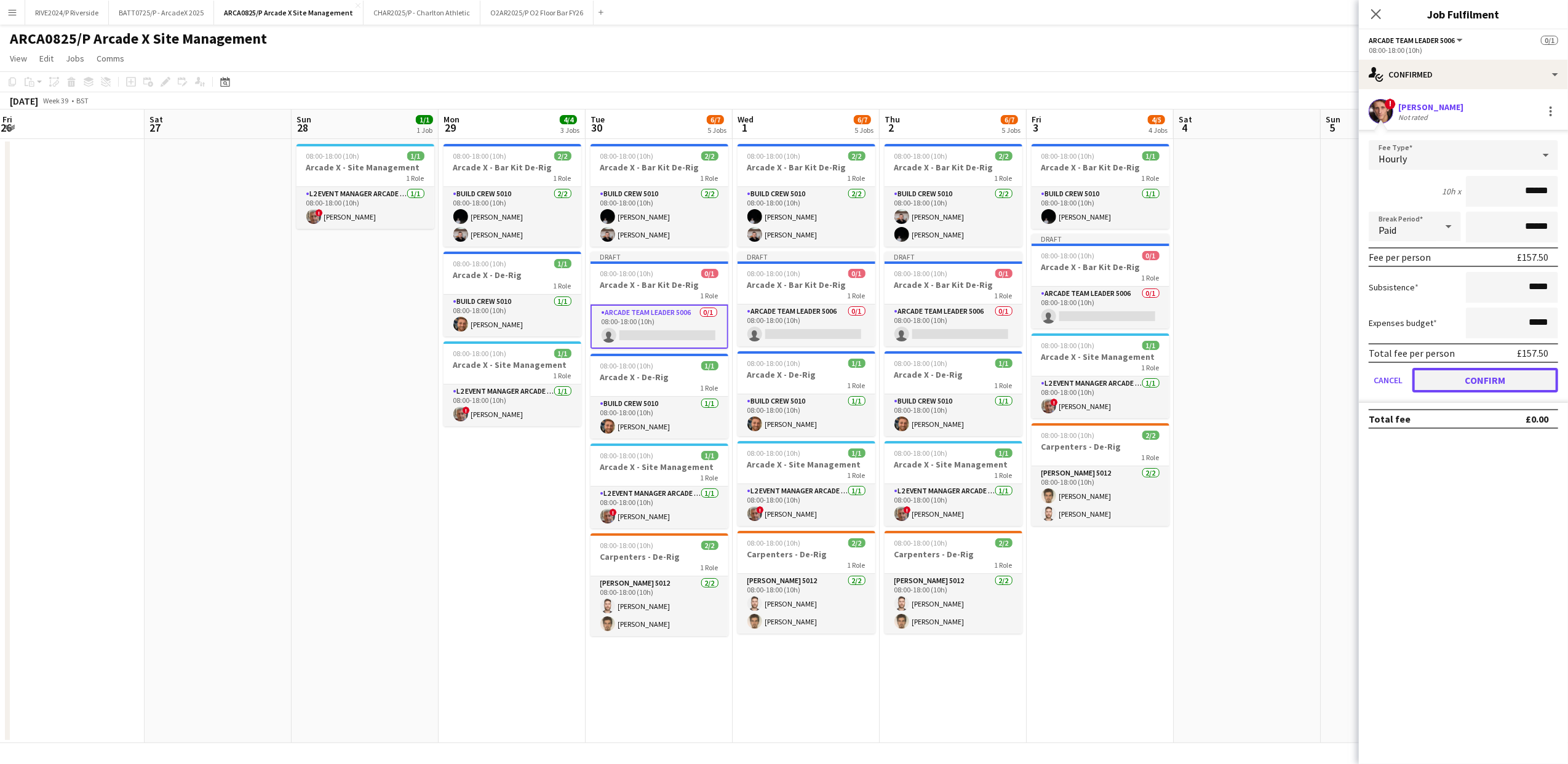
click at [1469, 384] on button "Confirm" at bounding box center [1485, 380] width 146 height 24
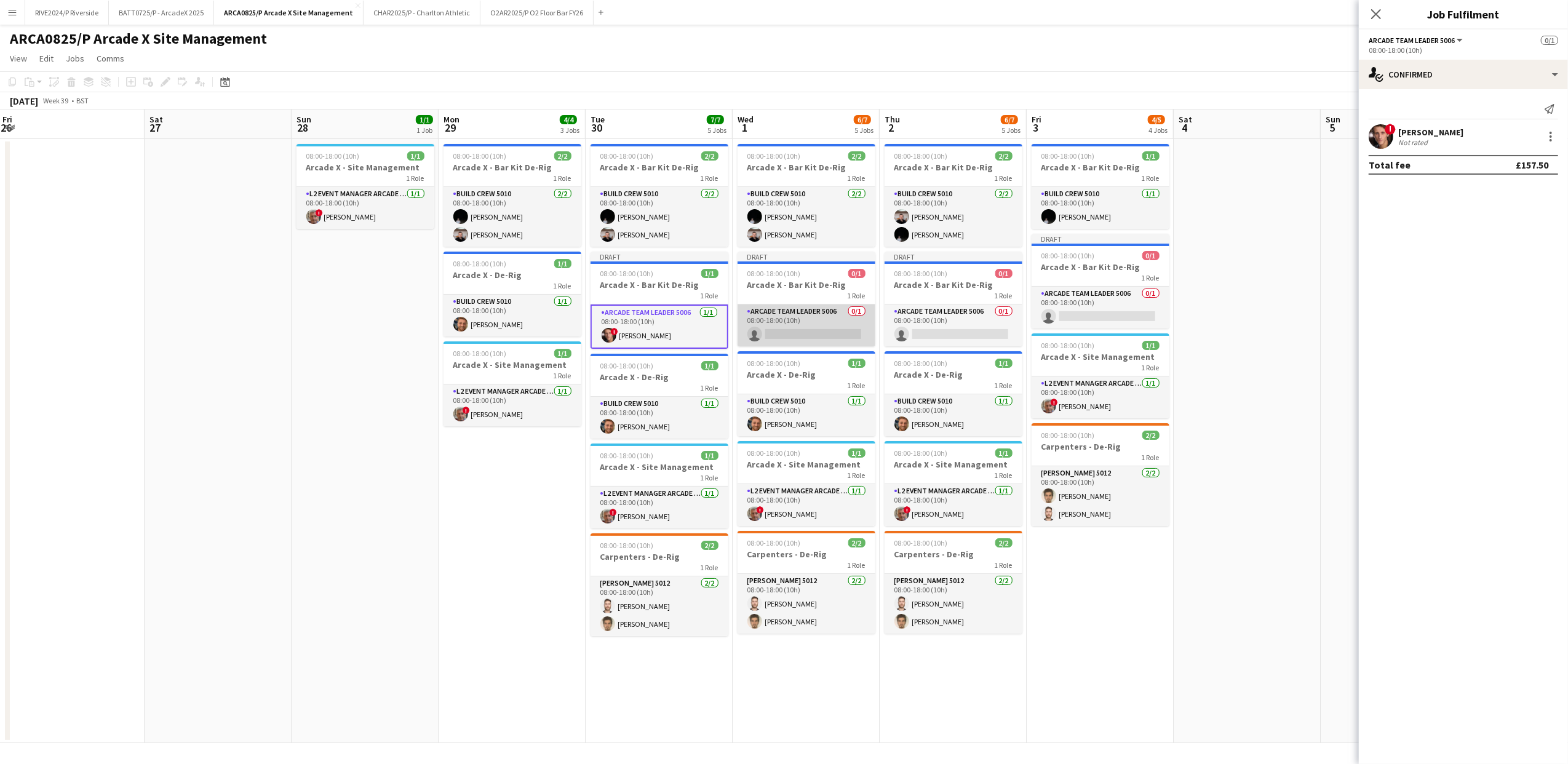
click at [830, 323] on app-card-role "Arcade Team Leader 5006 0/1 08:00-18:00 (10h) single-neutral-actions" at bounding box center [806, 325] width 138 height 42
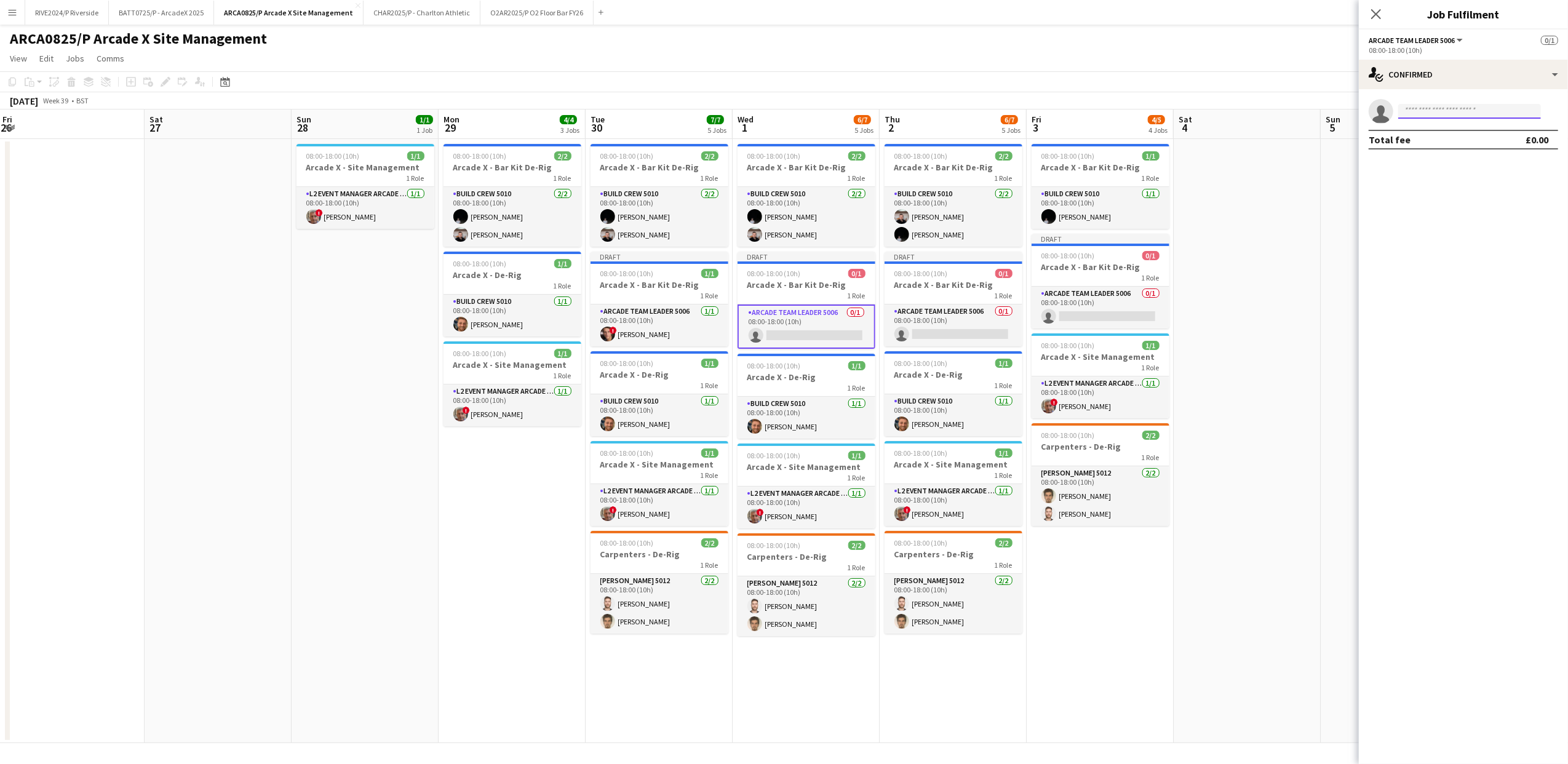
click at [1447, 112] on input at bounding box center [1469, 111] width 143 height 15
type input "**********"
click at [1448, 130] on span "[PERSON_NAME]" at bounding box center [1443, 129] width 71 height 11
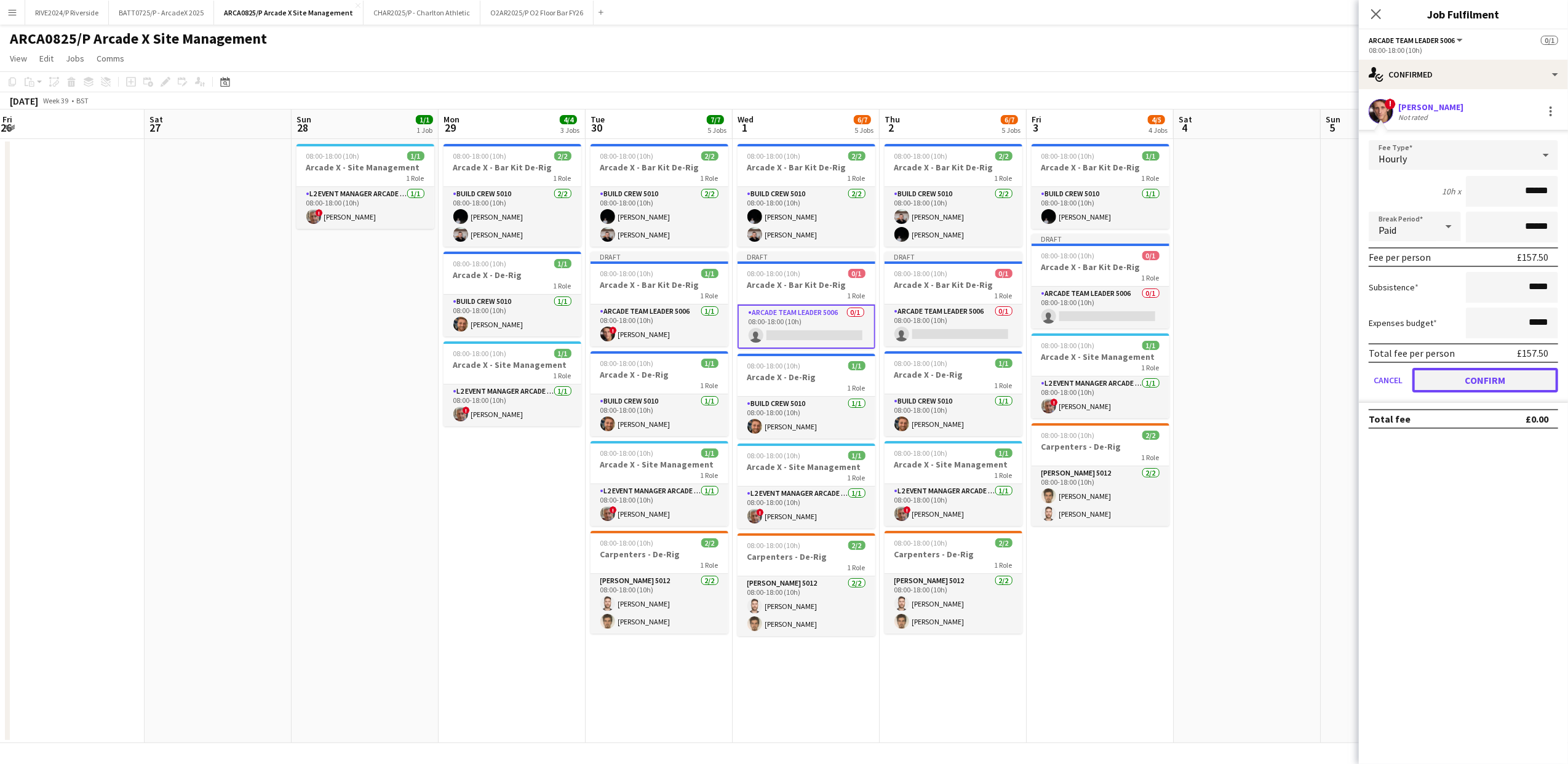
click at [1461, 368] on button "Confirm" at bounding box center [1485, 380] width 146 height 24
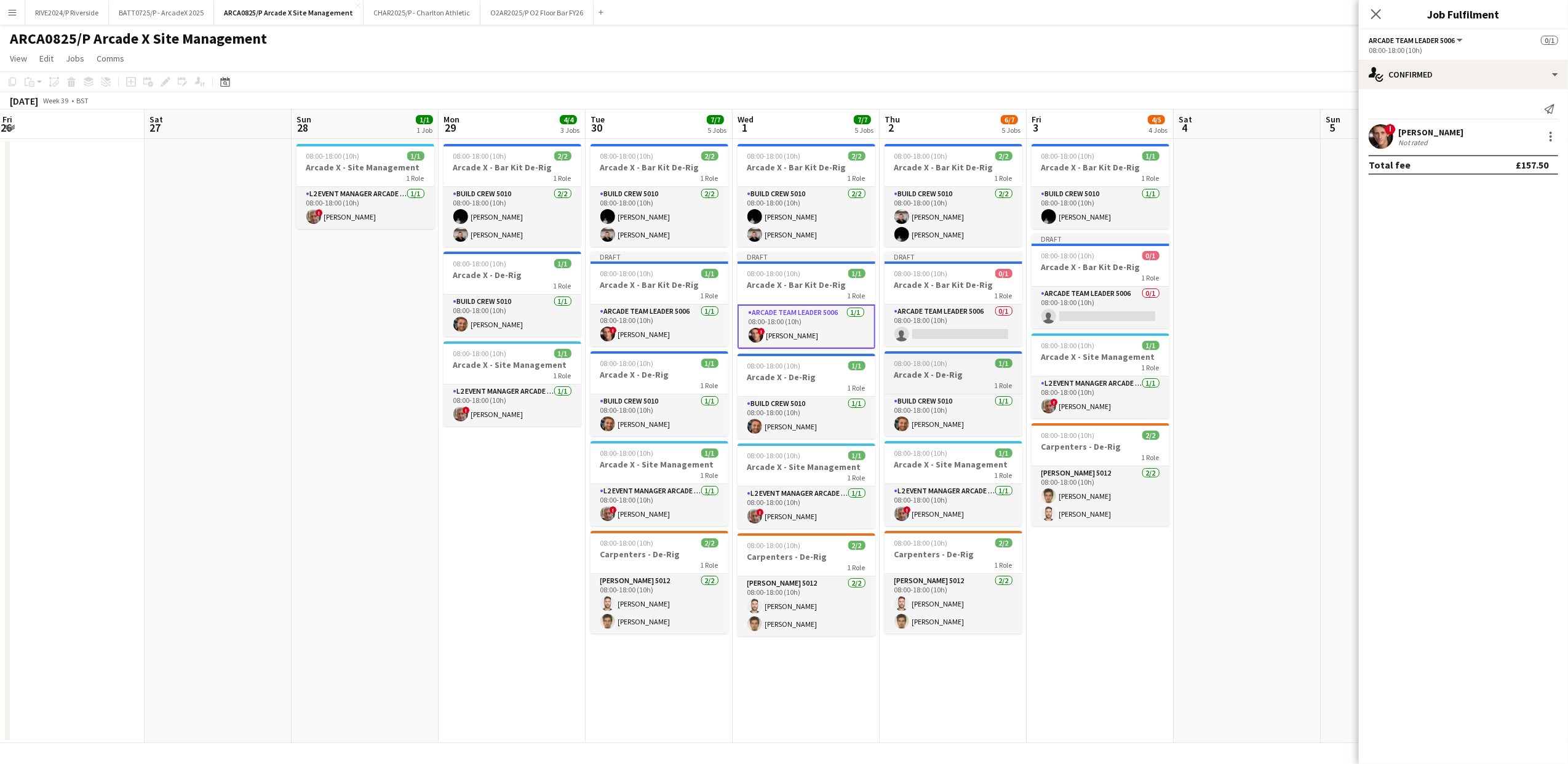
click at [1003, 353] on div at bounding box center [953, 352] width 138 height 2
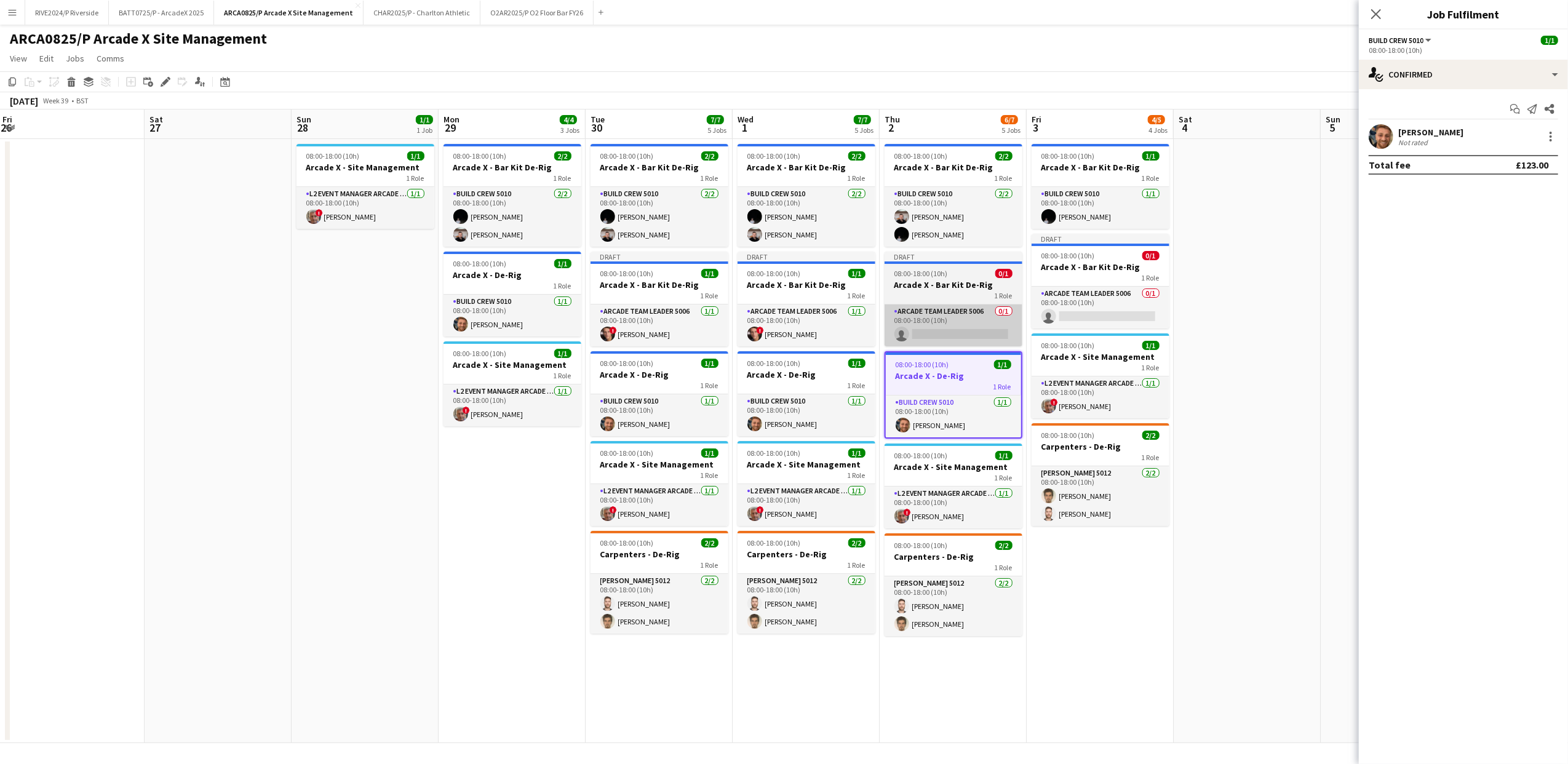
click at [997, 337] on app-card-role "Arcade Team Leader 5006 0/1 08:00-18:00 (10h) single-neutral-actions" at bounding box center [953, 325] width 138 height 42
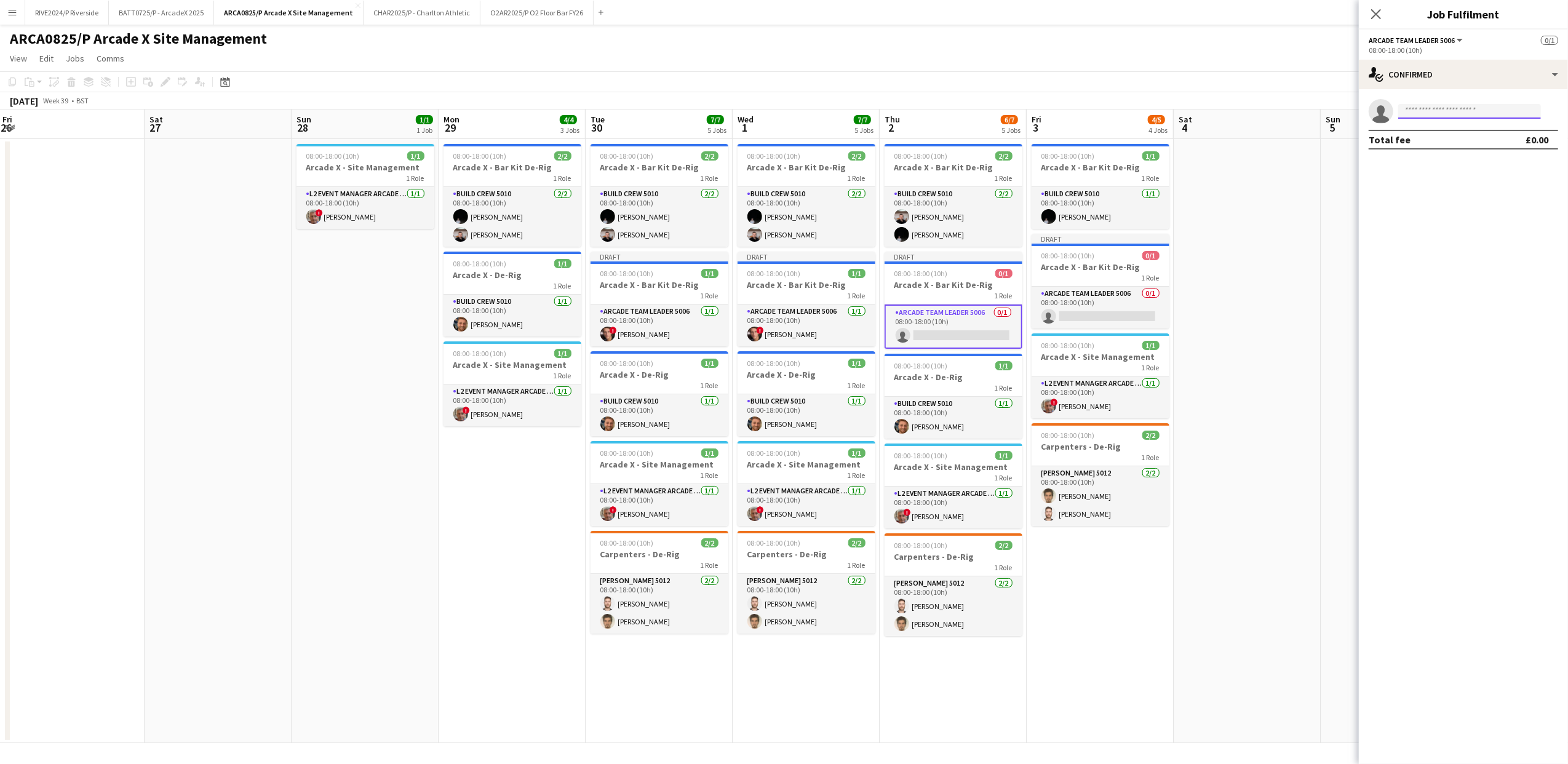
click at [1482, 107] on input at bounding box center [1469, 111] width 143 height 15
type input "**********"
click at [1492, 136] on span "[EMAIL_ADDRESS][DOMAIN_NAME]" at bounding box center [1469, 139] width 123 height 10
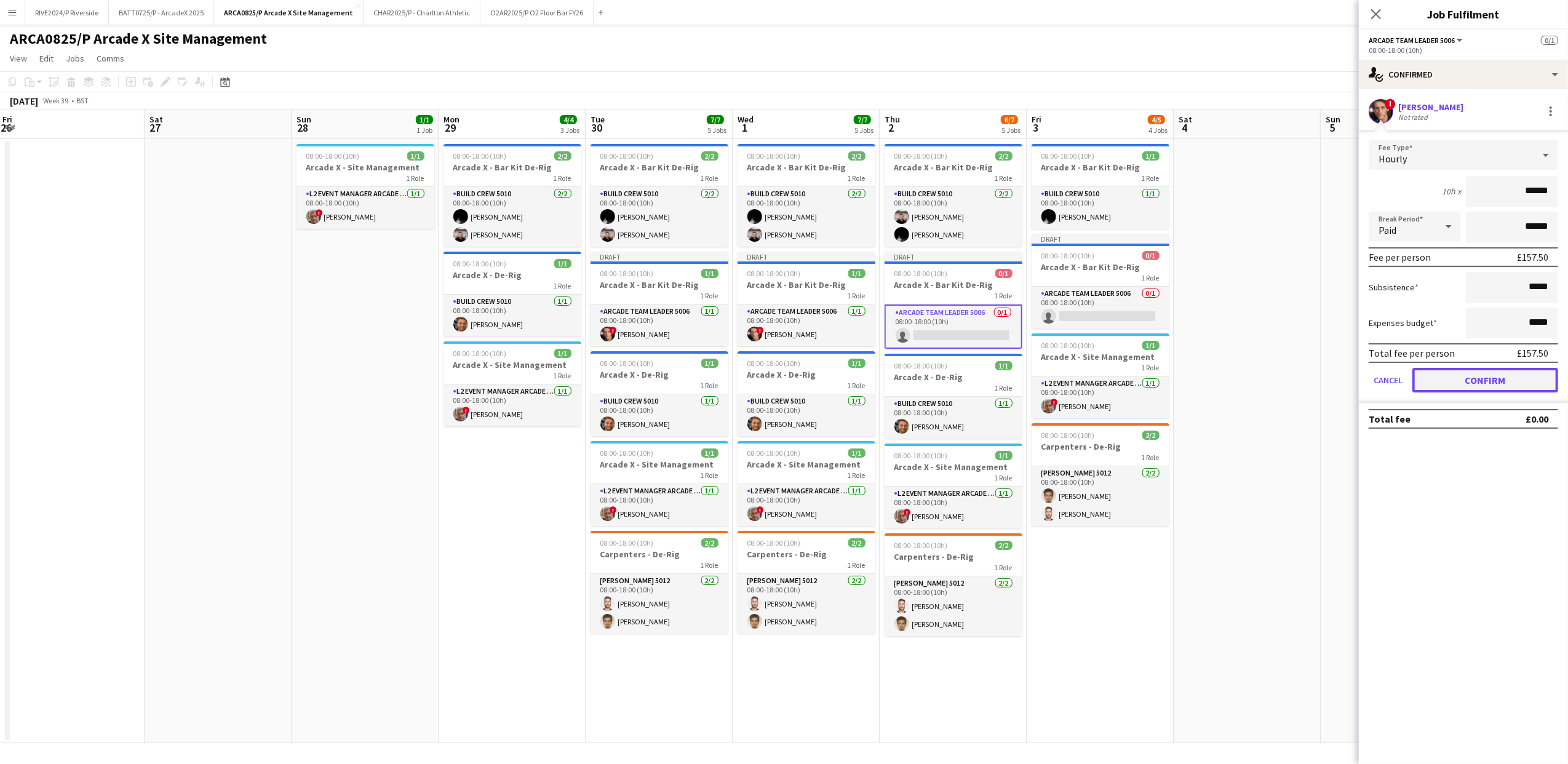
click at [1465, 368] on button "Confirm" at bounding box center [1485, 380] width 146 height 24
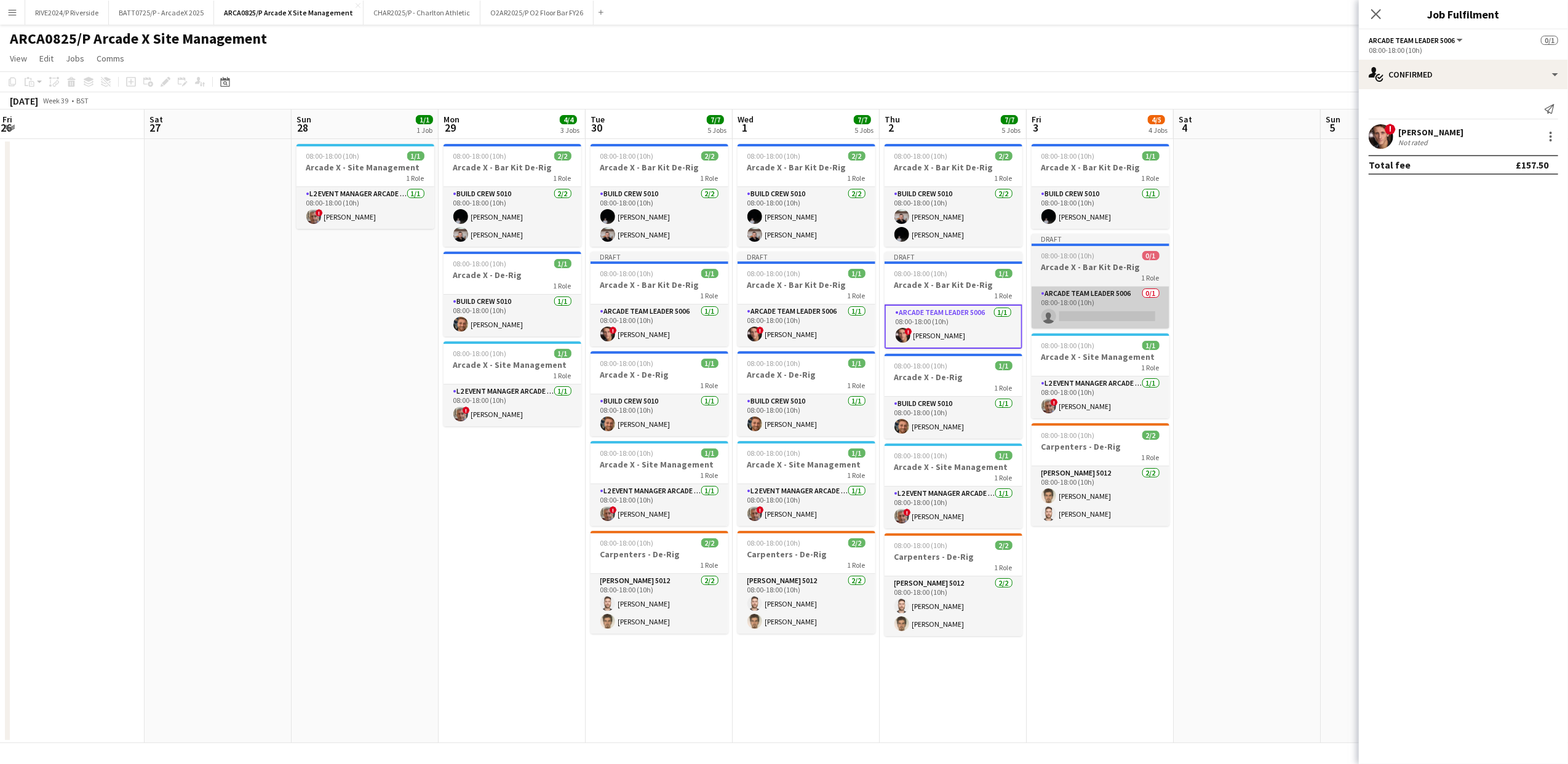
click at [1081, 328] on app-card-role "Arcade Team Leader 5006 0/1 08:00-18:00 (10h) single-neutral-actions" at bounding box center [1100, 307] width 138 height 42
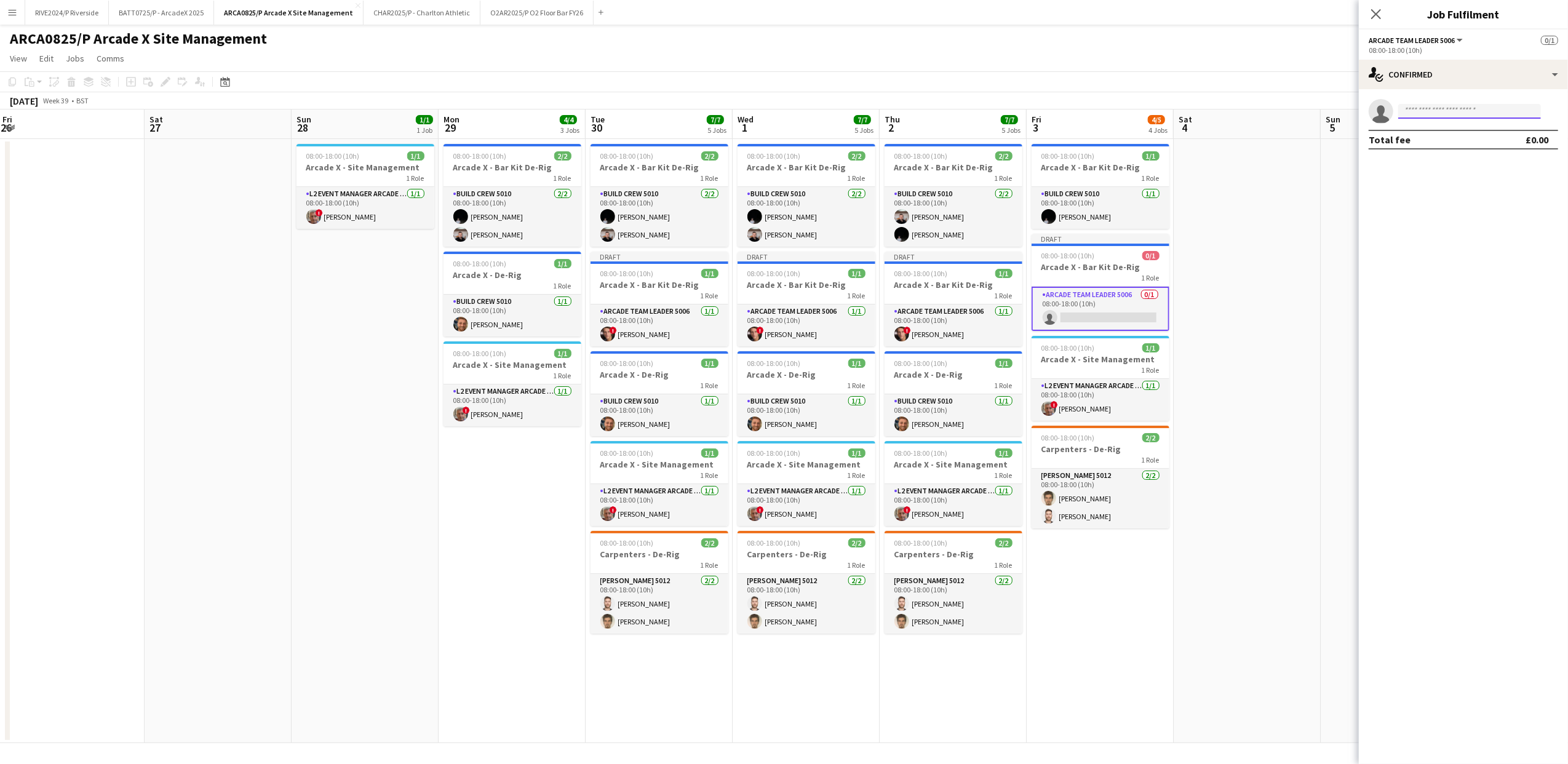
click at [1484, 116] on input at bounding box center [1469, 111] width 143 height 15
type input "**********"
click at [1474, 145] on span "[PHONE_NUMBER]" at bounding box center [1469, 149] width 123 height 10
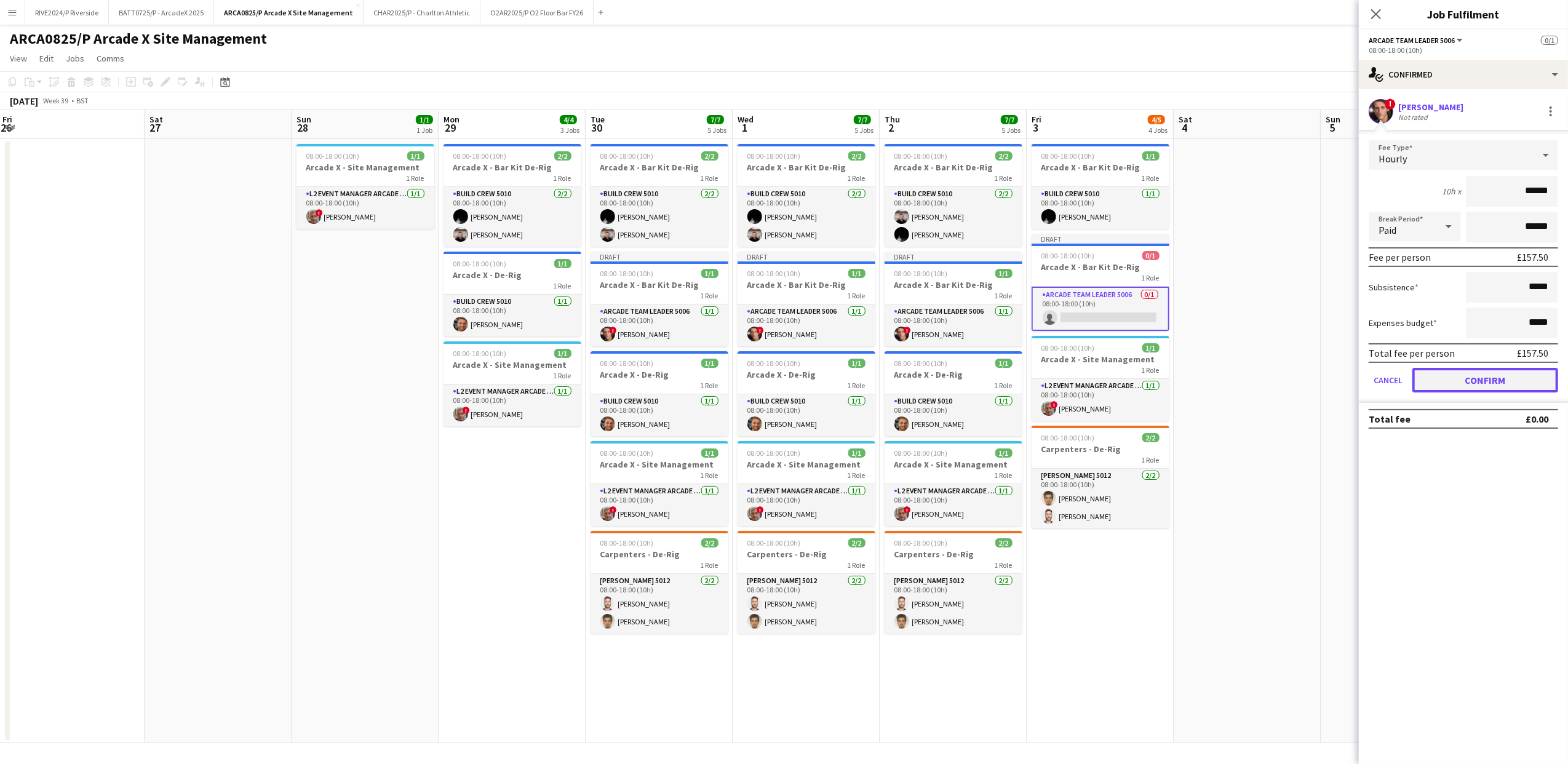
click at [1456, 380] on button "Confirm" at bounding box center [1485, 380] width 146 height 24
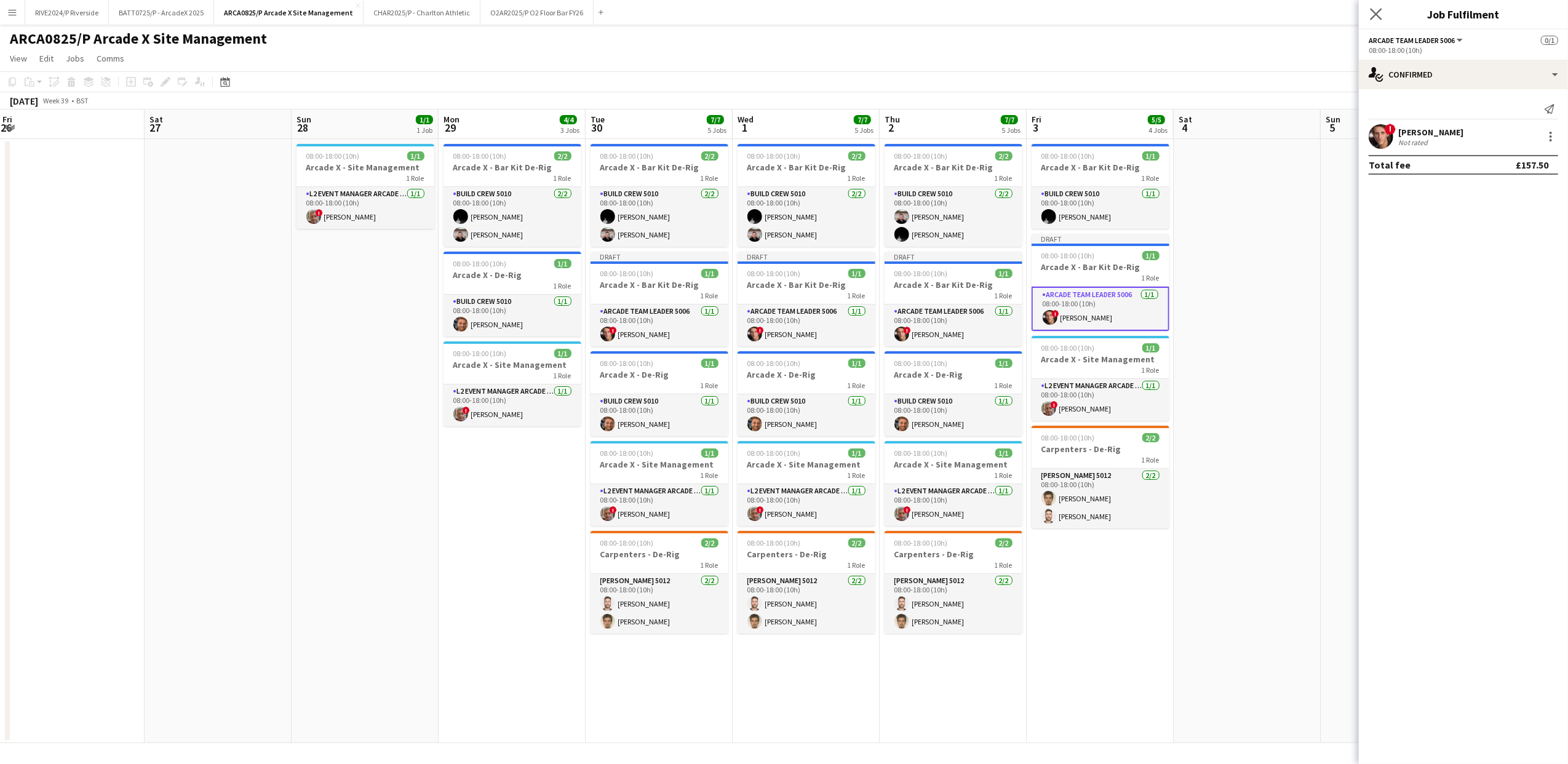
click at [1384, 21] on app-icon "Close pop-in" at bounding box center [1376, 14] width 18 height 18
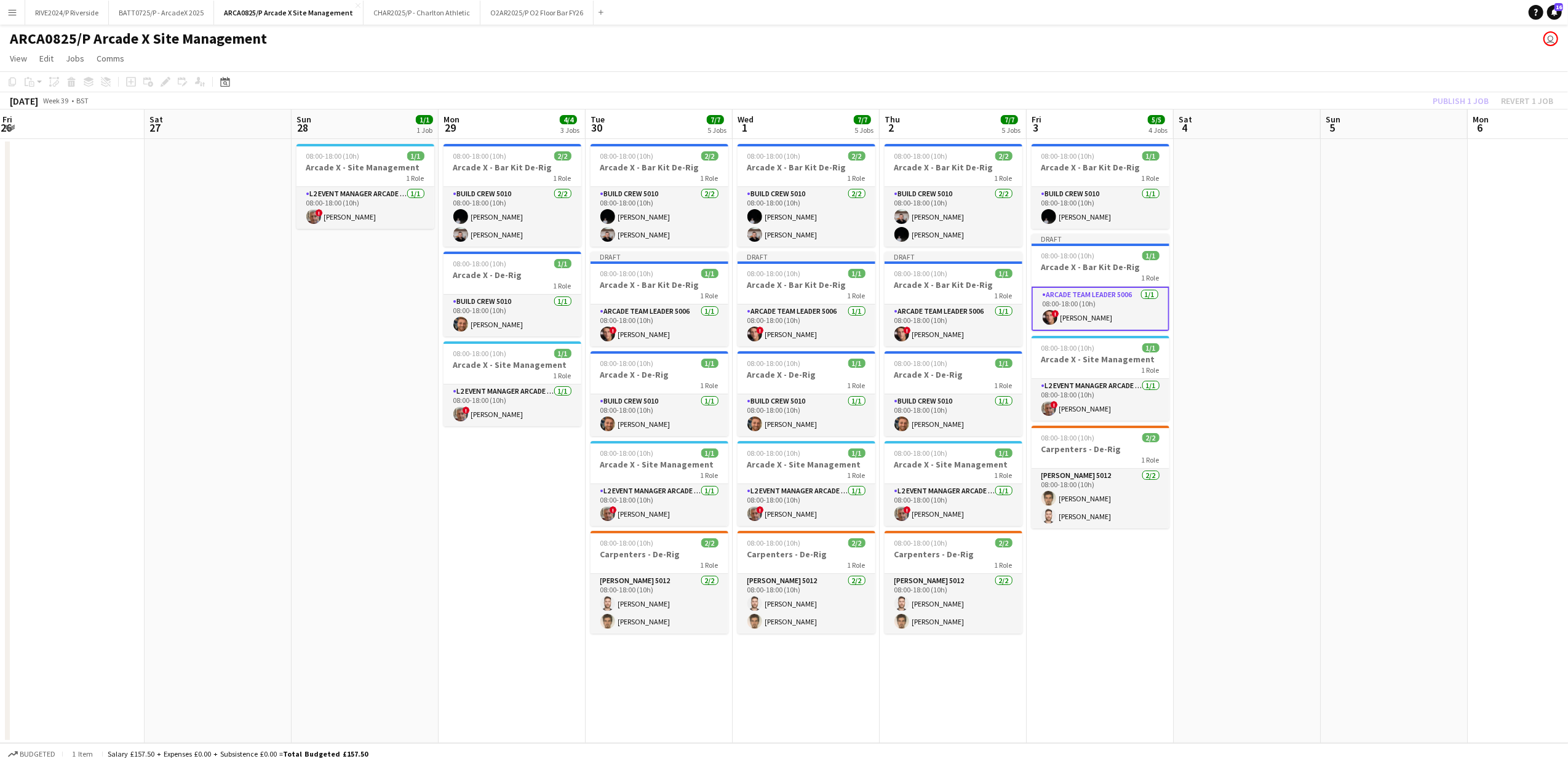
click at [1443, 96] on div "Publish 1 job Revert 1 job" at bounding box center [1493, 101] width 150 height 16
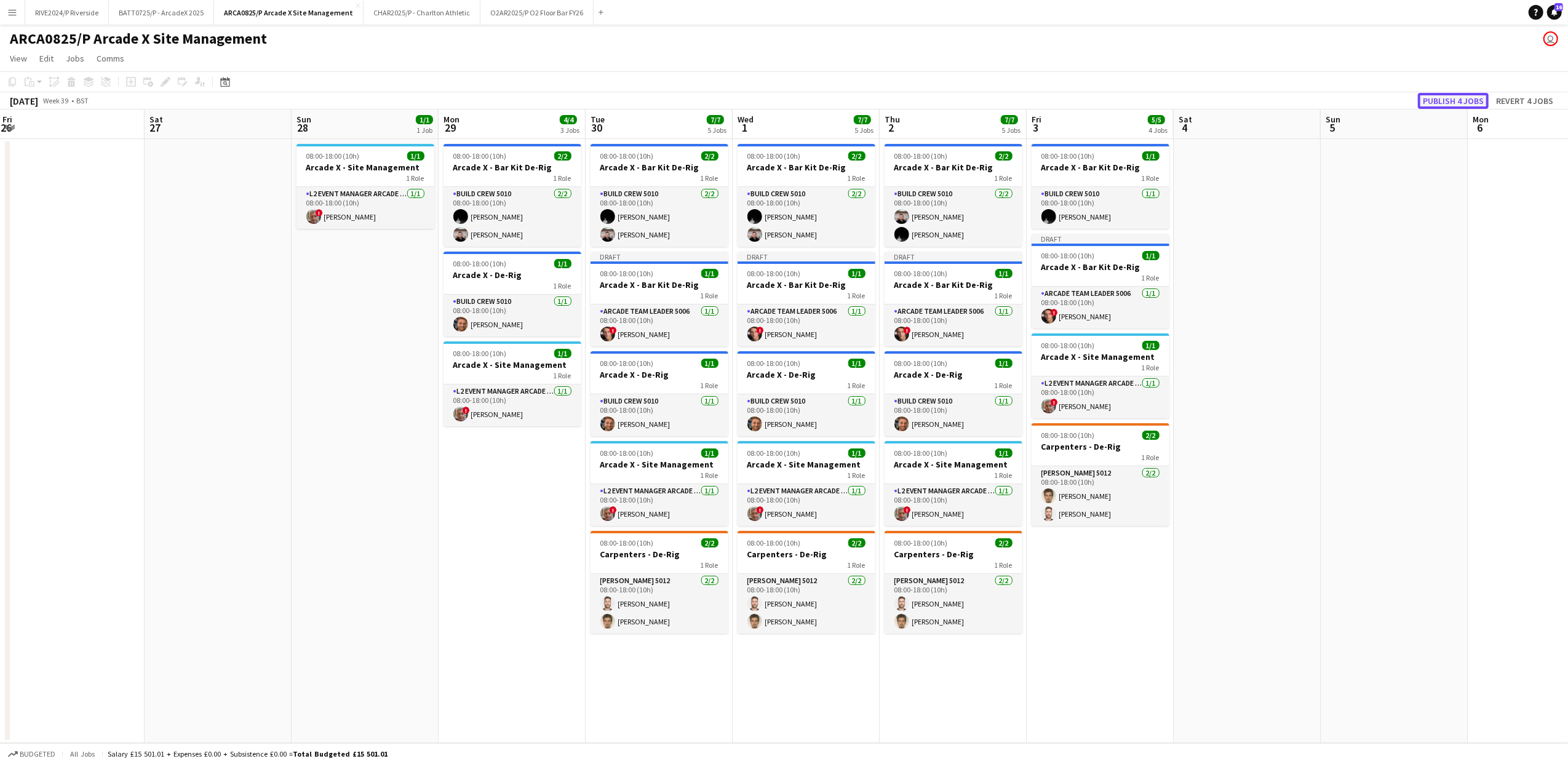
click at [1445, 97] on button "Publish 4 jobs" at bounding box center [1454, 101] width 71 height 16
